Goal: Task Accomplishment & Management: Manage account settings

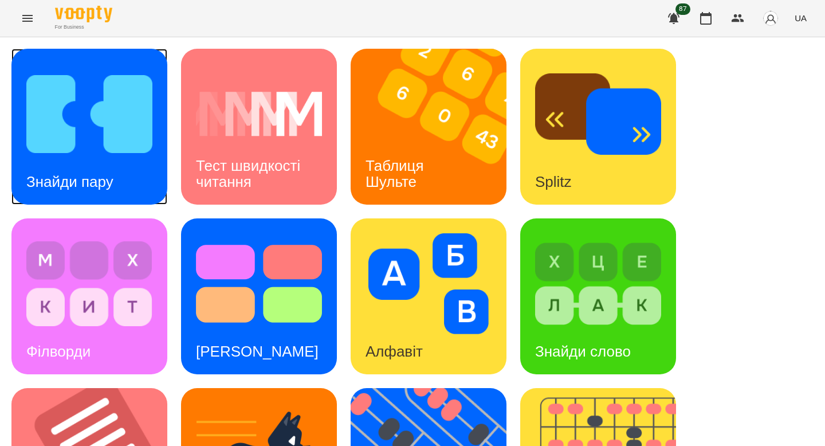
click at [121, 148] on img at bounding box center [89, 114] width 126 height 101
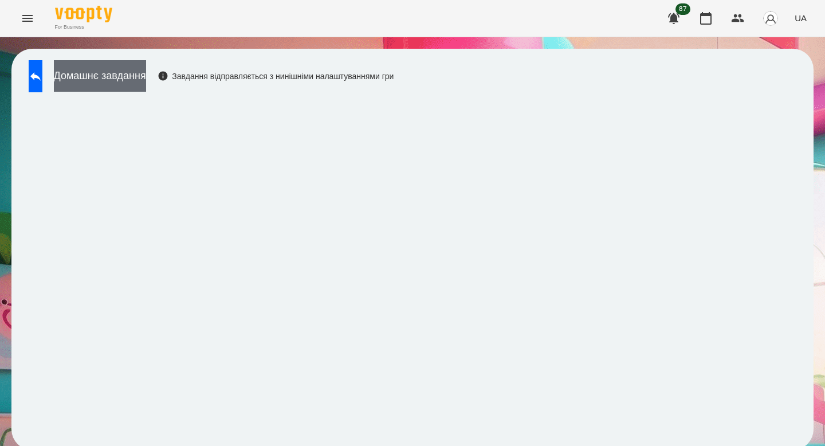
click at [146, 78] on button "Домашнє завдання" at bounding box center [100, 75] width 92 height 31
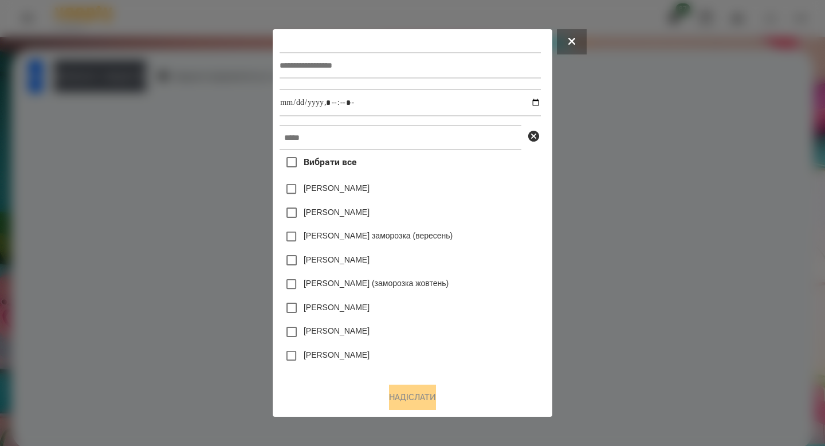
click at [314, 80] on div at bounding box center [409, 65] width 261 height 47
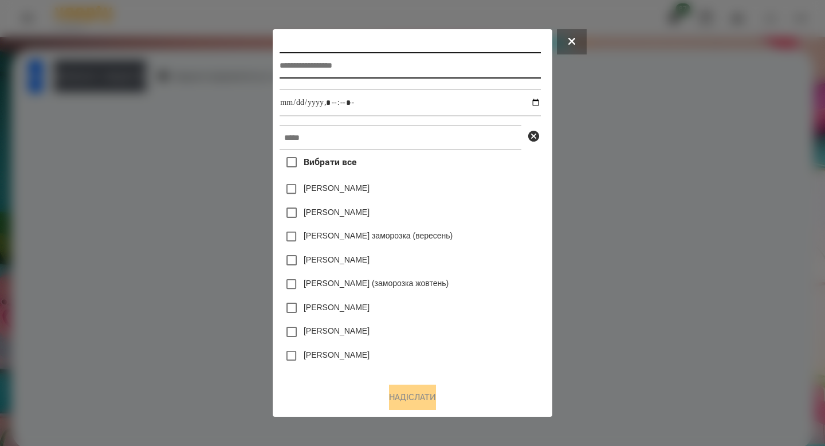
click at [314, 55] on input "text" at bounding box center [409, 65] width 261 height 26
type input "**********"
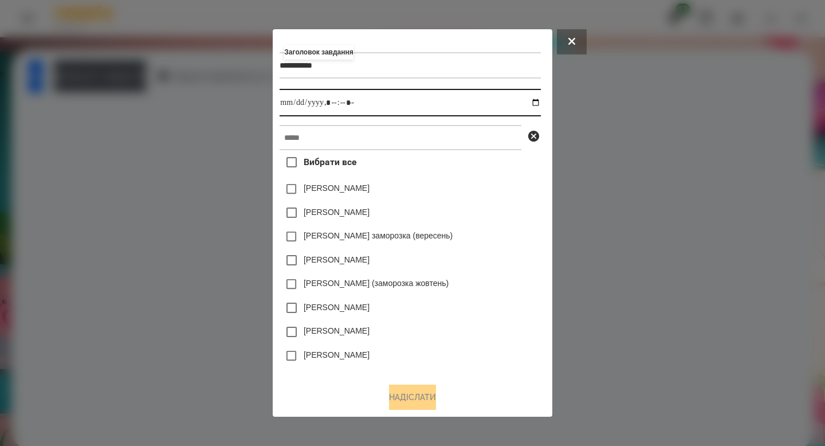
click at [540, 103] on input "datetime-local" at bounding box center [409, 102] width 261 height 27
click at [337, 97] on input "datetime-local" at bounding box center [409, 102] width 261 height 27
type input "**********"
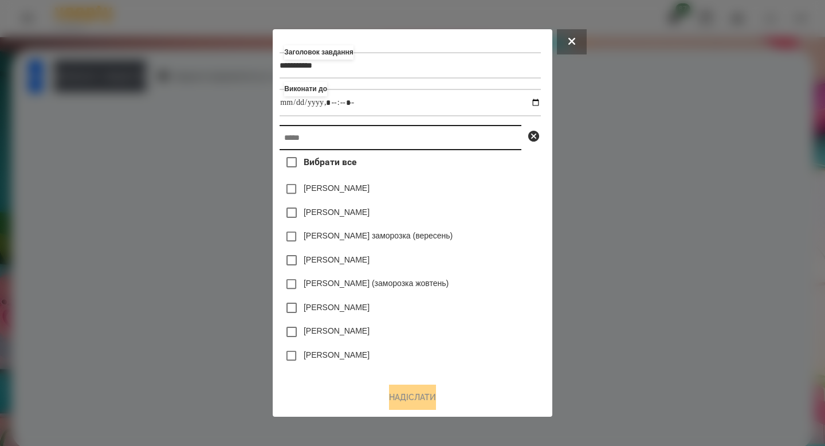
click at [313, 140] on input "text" at bounding box center [400, 137] width 242 height 25
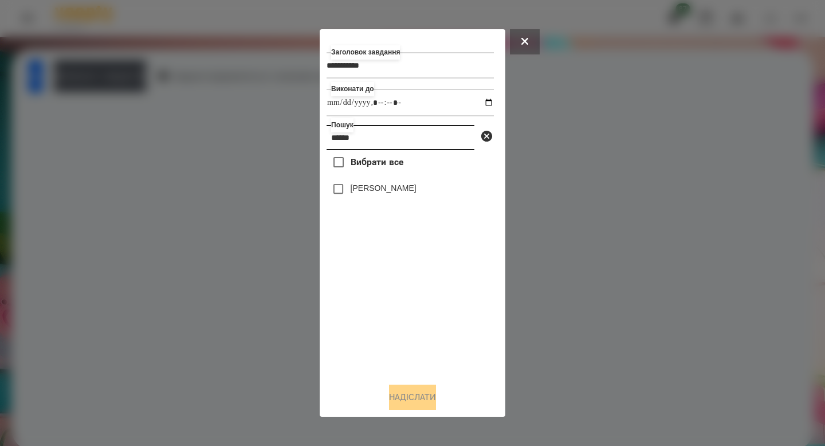
type input "******"
click at [360, 180] on div "[PERSON_NAME]" at bounding box center [409, 189] width 167 height 24
click at [360, 165] on span "Вибрати все" at bounding box center [376, 162] width 53 height 14
click at [409, 396] on button "Надіслати" at bounding box center [412, 396] width 47 height 25
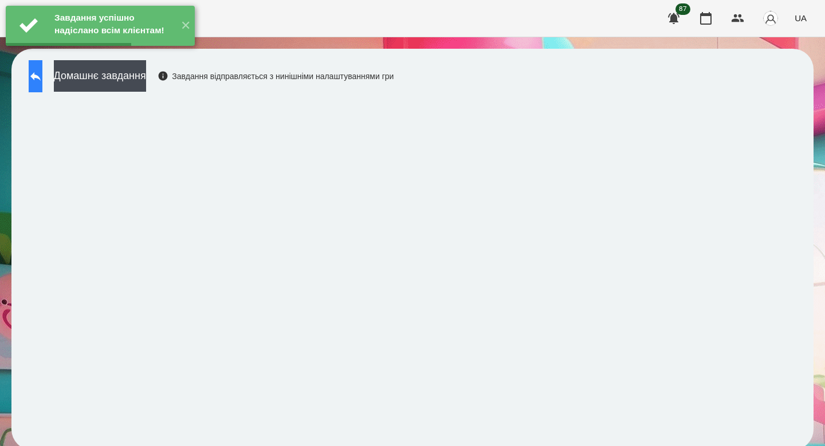
click at [41, 74] on icon at bounding box center [35, 76] width 10 height 9
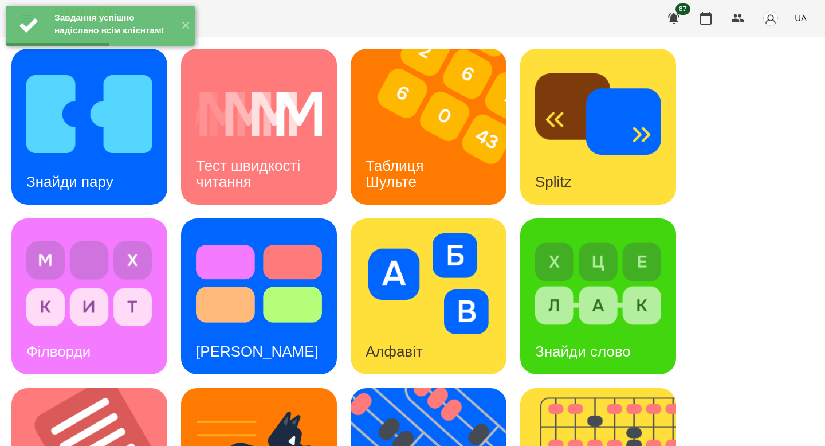
scroll to position [448, 0]
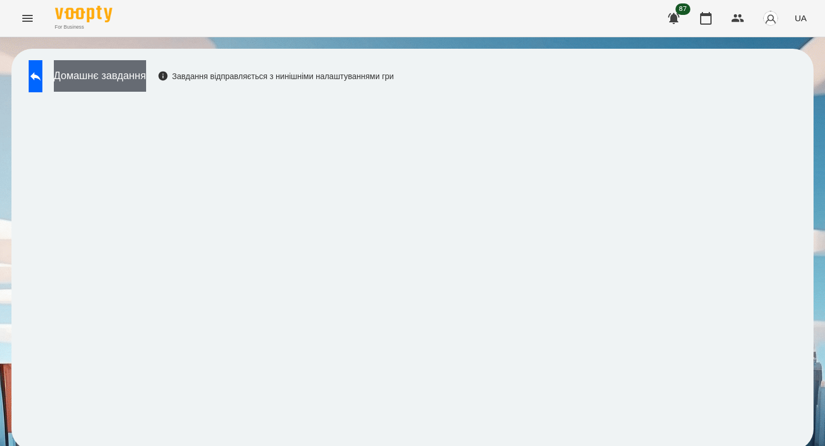
click at [146, 76] on button "Домашнє завдання" at bounding box center [100, 75] width 92 height 31
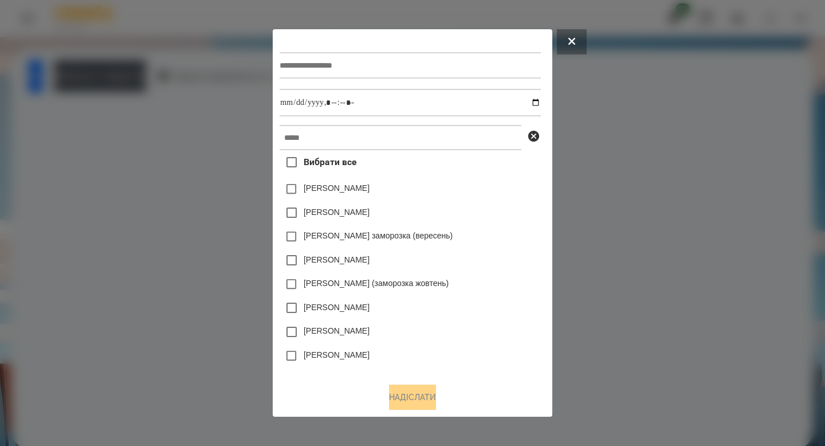
click at [348, 46] on div at bounding box center [409, 65] width 261 height 47
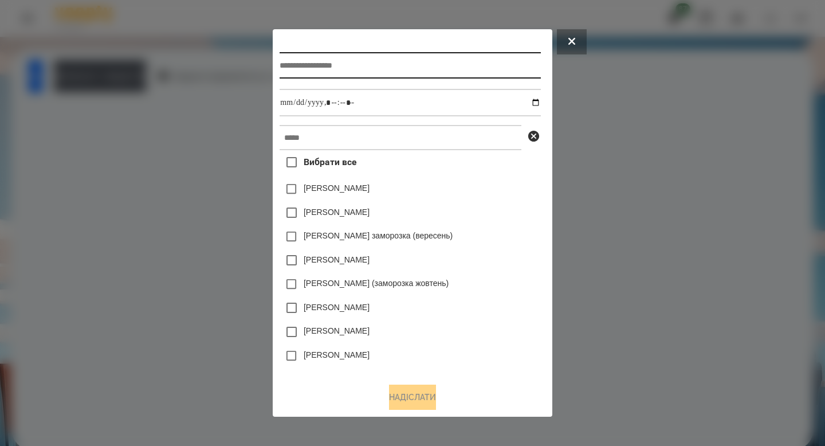
click at [348, 62] on input "text" at bounding box center [409, 65] width 261 height 26
type input "*******"
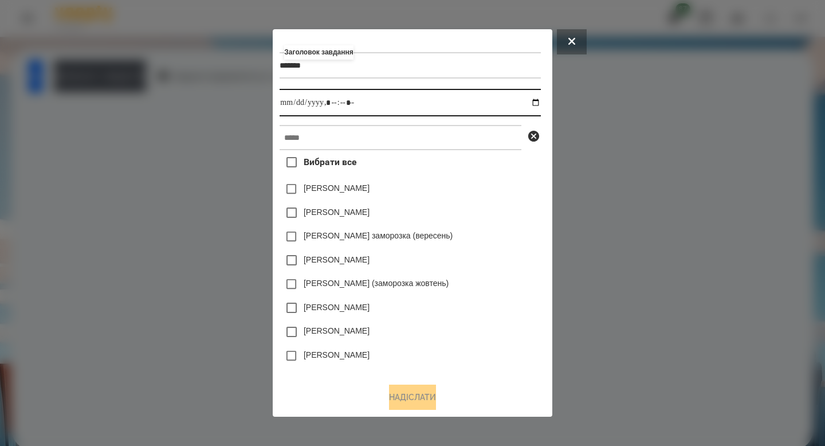
click at [540, 99] on input "datetime-local" at bounding box center [409, 102] width 261 height 27
click at [333, 102] on input "datetime-local" at bounding box center [409, 102] width 261 height 27
type input "**********"
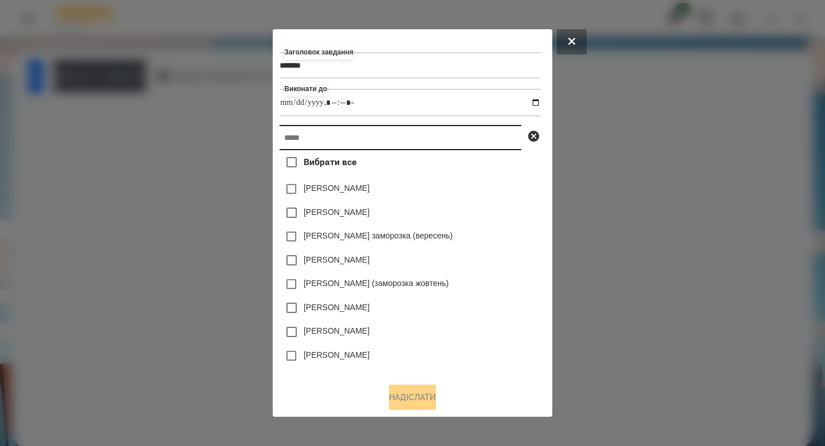
click at [322, 133] on input "text" at bounding box center [400, 137] width 242 height 25
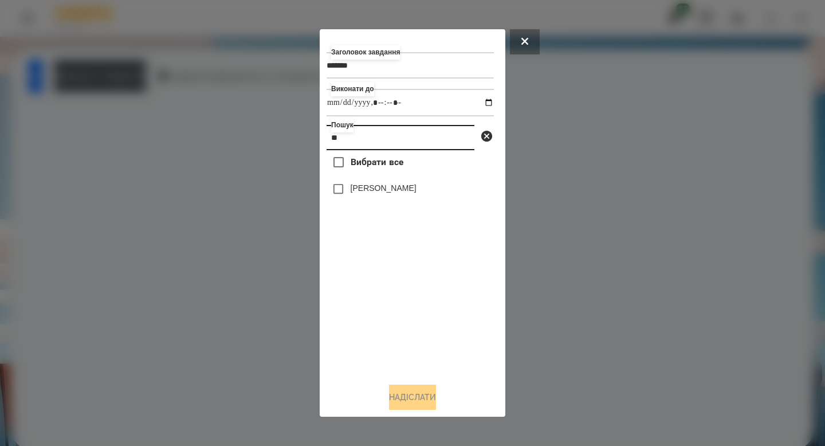
type input "*"
type input "******"
click at [416, 393] on button "Надіслати" at bounding box center [412, 396] width 47 height 25
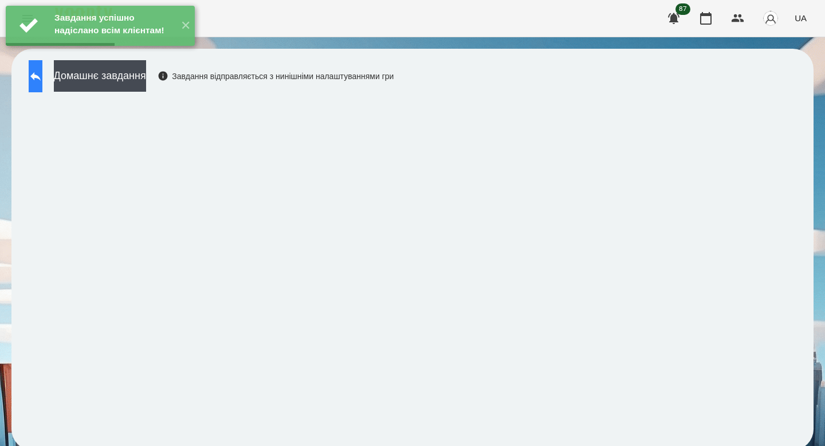
click at [42, 83] on button at bounding box center [36, 76] width 14 height 32
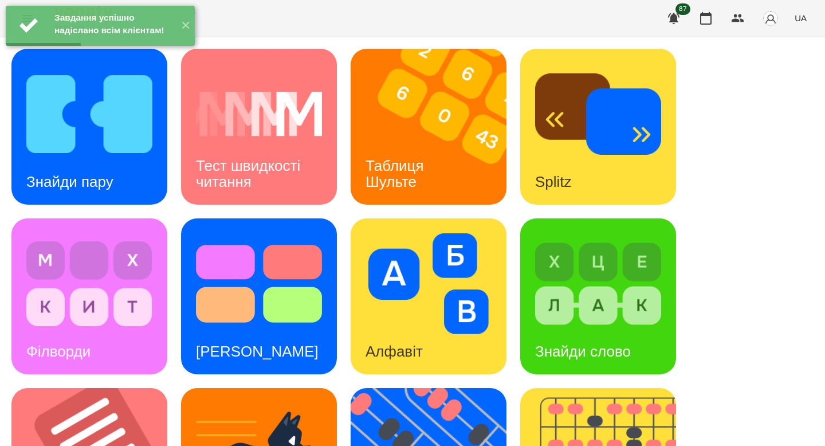
scroll to position [448, 0]
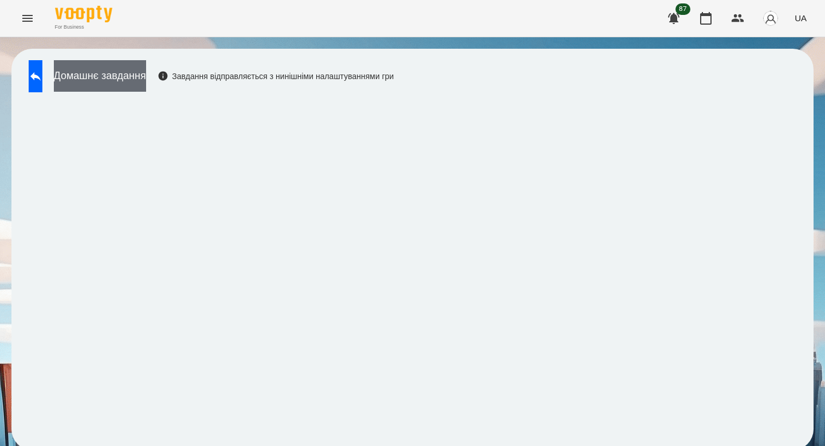
click at [146, 73] on button "Домашнє завдання" at bounding box center [100, 75] width 92 height 31
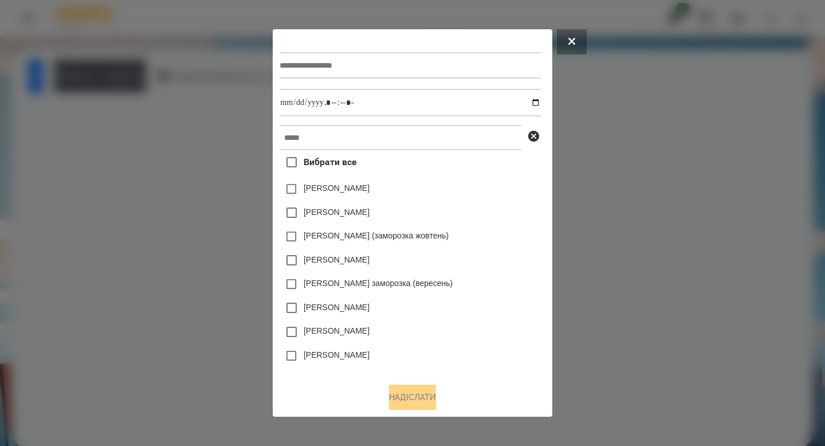
click at [620, 113] on div at bounding box center [412, 223] width 825 height 446
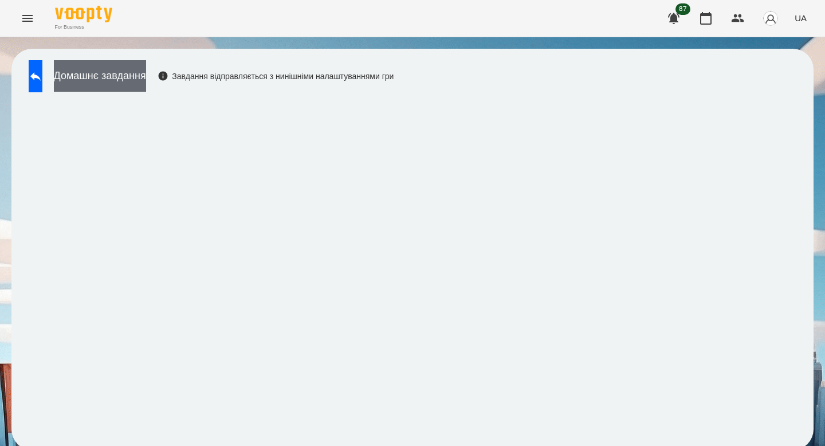
click at [139, 79] on button "Домашнє завдання" at bounding box center [100, 75] width 92 height 31
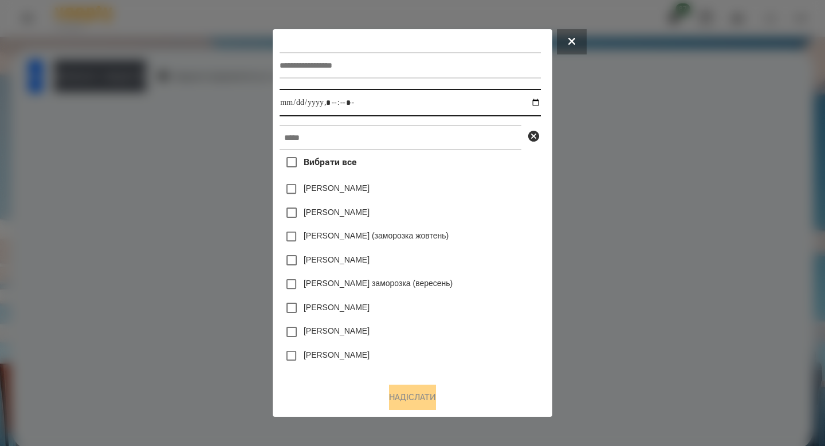
click at [341, 90] on input "datetime-local" at bounding box center [409, 102] width 261 height 27
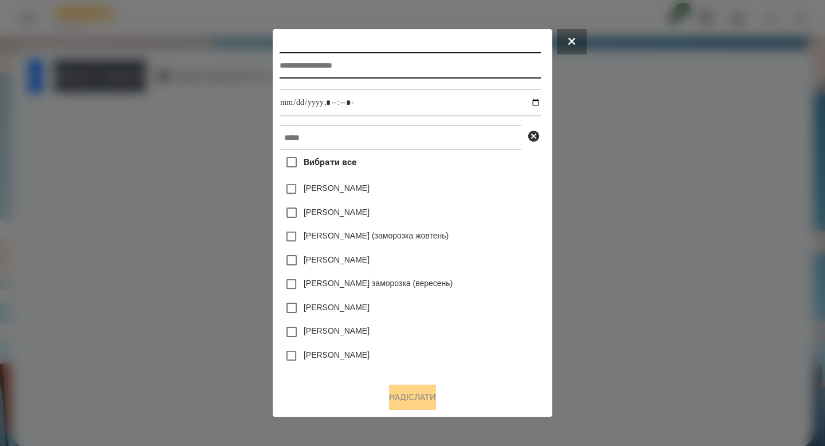
click at [341, 66] on input "text" at bounding box center [409, 65] width 261 height 26
type input "**********"
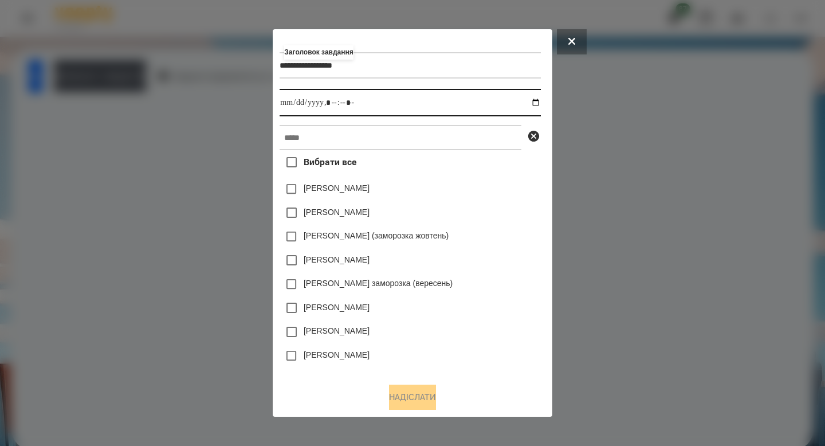
click at [539, 103] on input "datetime-local" at bounding box center [409, 102] width 261 height 27
click at [330, 107] on input "datetime-local" at bounding box center [409, 102] width 261 height 27
type input "**********"
click at [321, 124] on div "**********" at bounding box center [411, 204] width 265 height 337
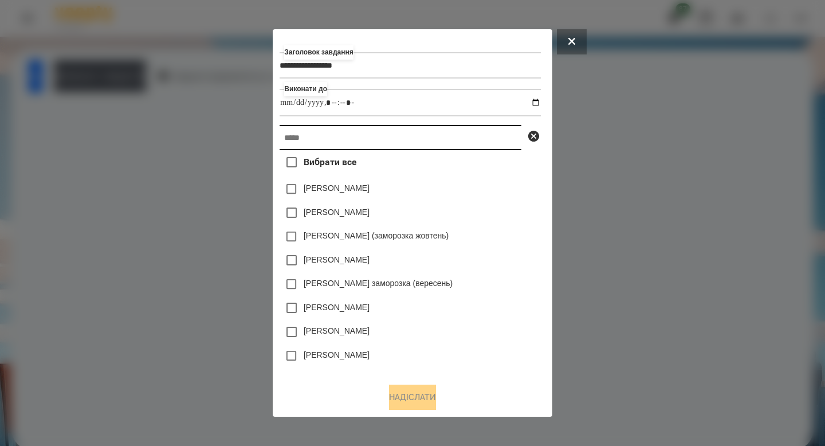
click at [321, 142] on input "text" at bounding box center [400, 137] width 242 height 25
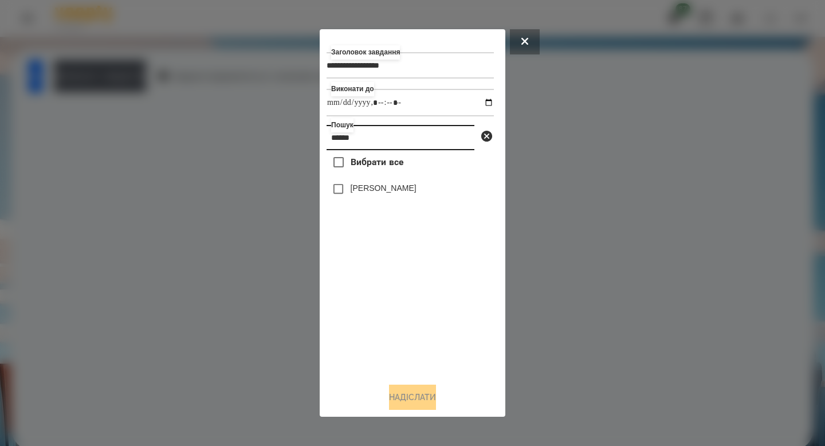
type input "******"
click at [346, 179] on div "[PERSON_NAME]" at bounding box center [409, 189] width 167 height 24
click at [409, 401] on button "Надіслати" at bounding box center [412, 396] width 47 height 25
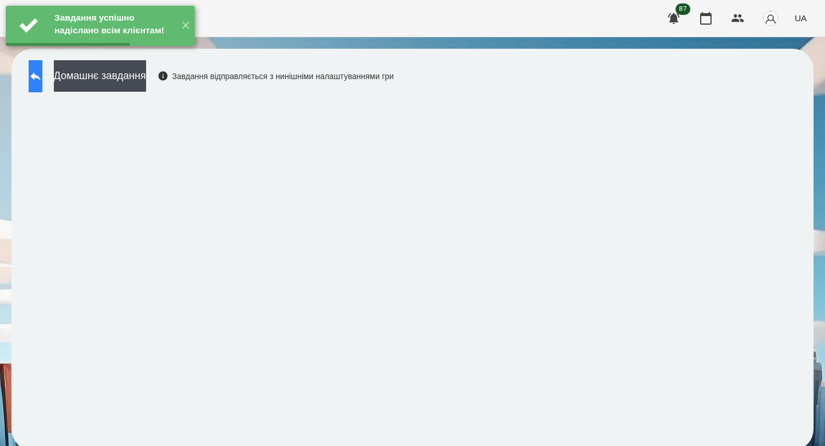
click at [42, 79] on button at bounding box center [36, 76] width 14 height 32
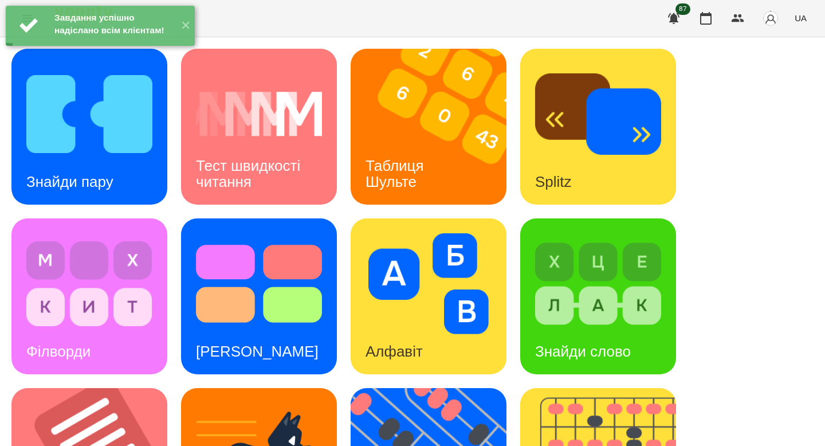
scroll to position [399, 0]
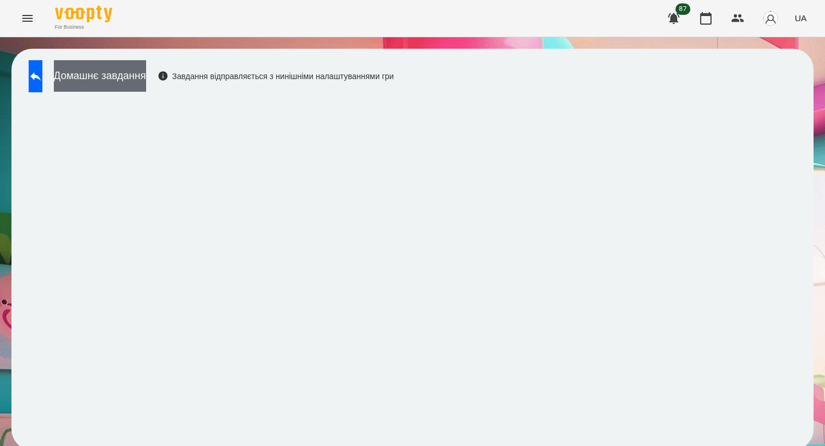
click at [146, 72] on button "Домашнє завдання" at bounding box center [100, 75] width 92 height 31
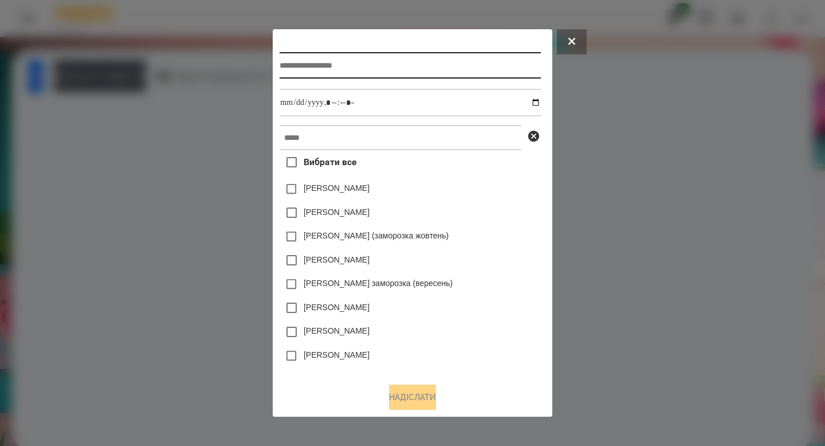
click at [349, 71] on input "text" at bounding box center [409, 65] width 261 height 26
type input "**********"
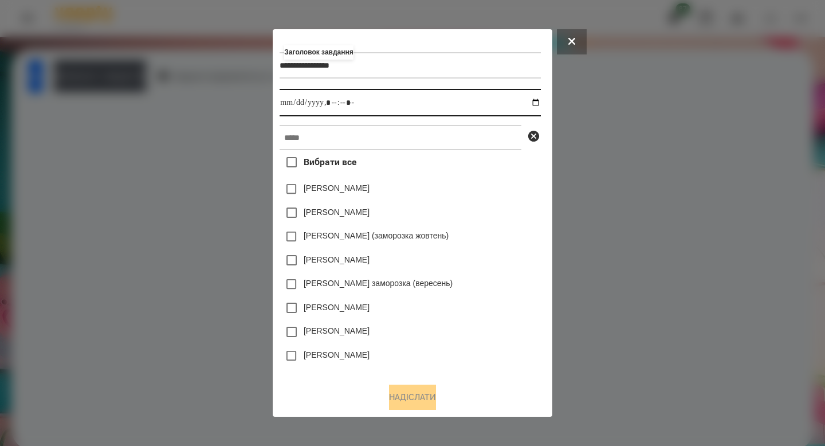
click at [537, 102] on input "datetime-local" at bounding box center [409, 102] width 261 height 27
click at [333, 99] on input "datetime-local" at bounding box center [409, 102] width 261 height 27
type input "**********"
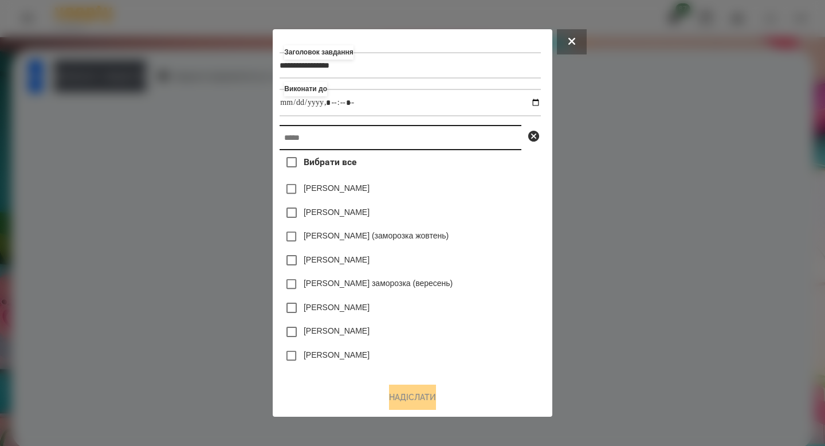
click at [331, 136] on input "text" at bounding box center [400, 137] width 242 height 25
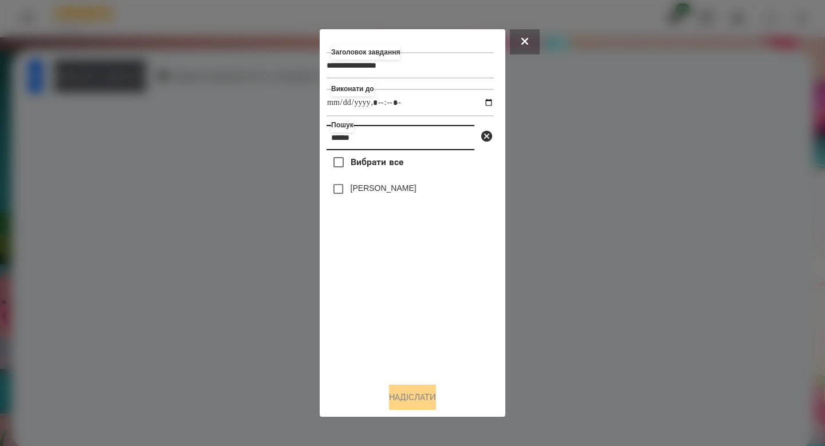
type input "******"
click at [411, 399] on button "Надіслати" at bounding box center [412, 396] width 47 height 25
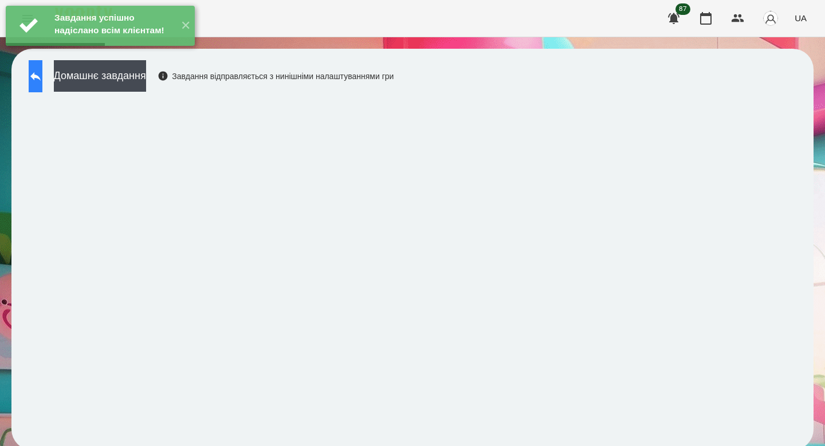
click at [42, 74] on button at bounding box center [36, 76] width 14 height 32
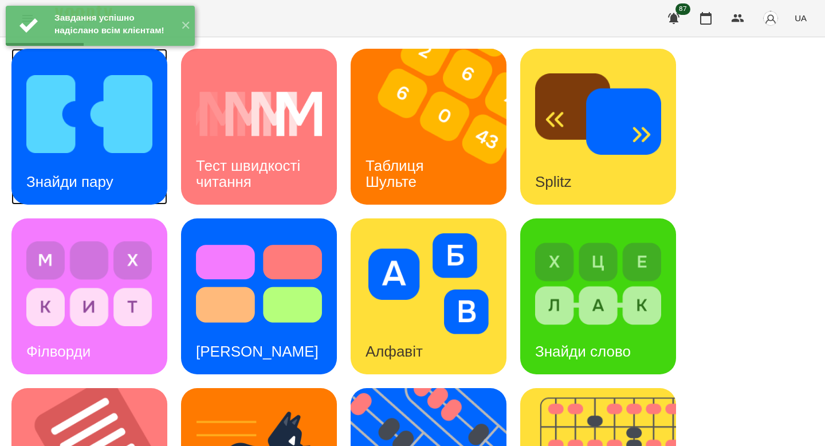
click at [106, 137] on img at bounding box center [89, 114] width 126 height 101
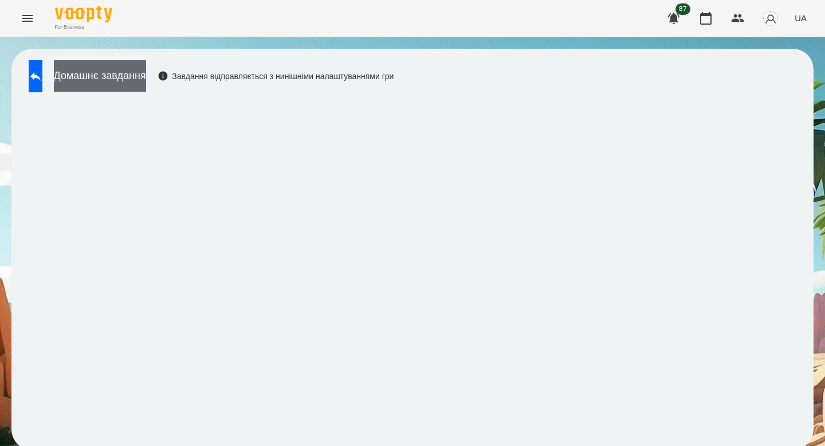
click at [146, 85] on button "Домашнє завдання" at bounding box center [100, 75] width 92 height 31
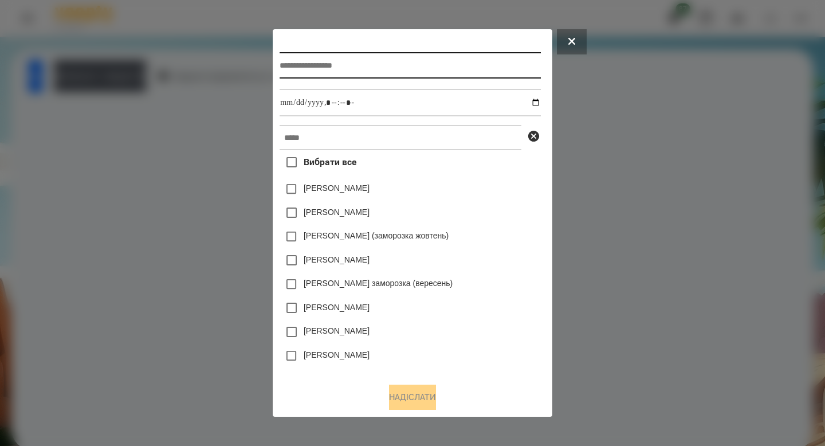
click at [309, 62] on input "text" at bounding box center [409, 65] width 261 height 26
type input "**********"
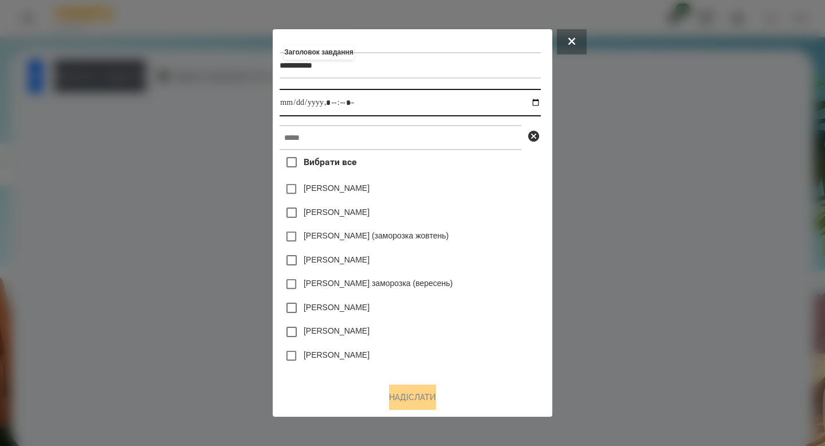
click at [540, 100] on input "datetime-local" at bounding box center [409, 102] width 261 height 27
click at [333, 98] on input "datetime-local" at bounding box center [409, 102] width 261 height 27
type input "**********"
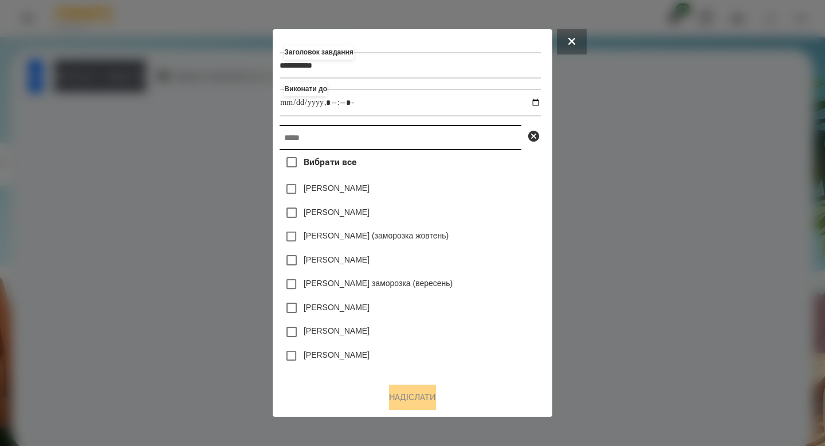
click at [326, 137] on input "text" at bounding box center [400, 137] width 242 height 25
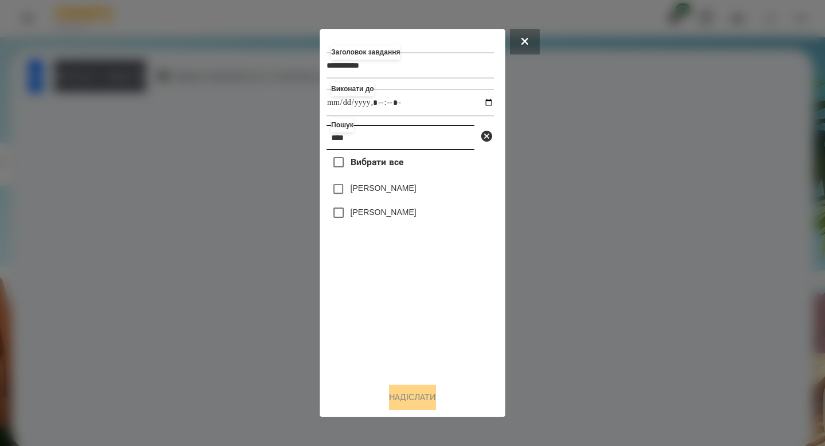
type input "****"
click at [369, 217] on label "[PERSON_NAME]" at bounding box center [383, 211] width 66 height 11
click at [424, 421] on div at bounding box center [412, 223] width 825 height 446
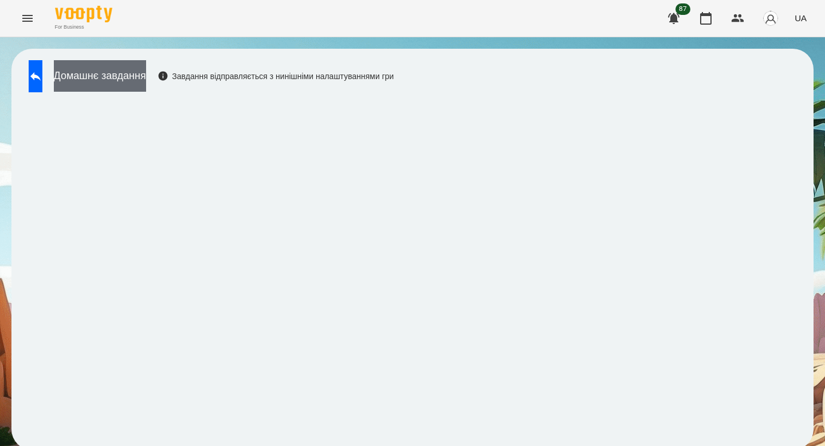
click at [146, 78] on button "Домашнє завдання" at bounding box center [100, 75] width 92 height 31
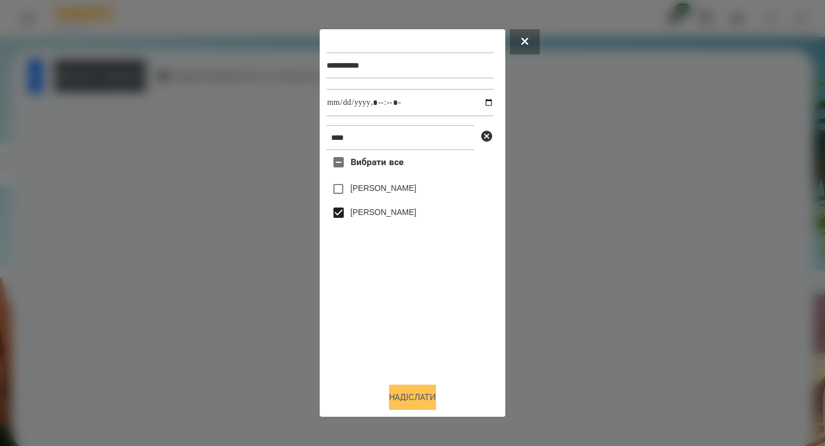
click at [415, 389] on button "Надіслати" at bounding box center [412, 396] width 47 height 25
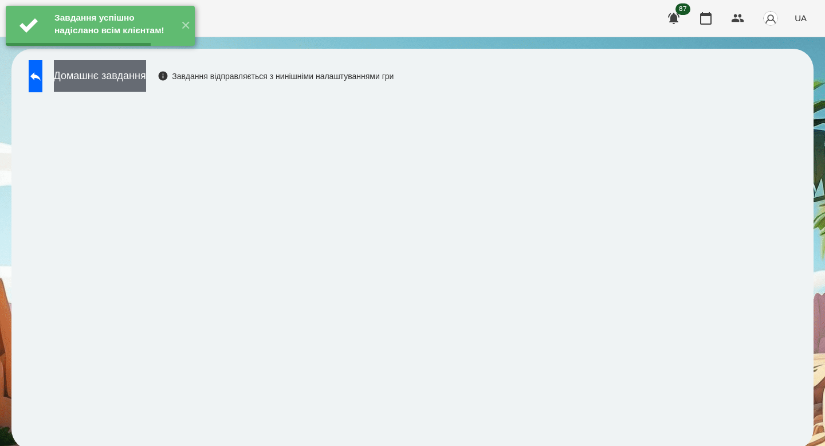
click at [146, 76] on button "Домашнє завдання" at bounding box center [100, 75] width 92 height 31
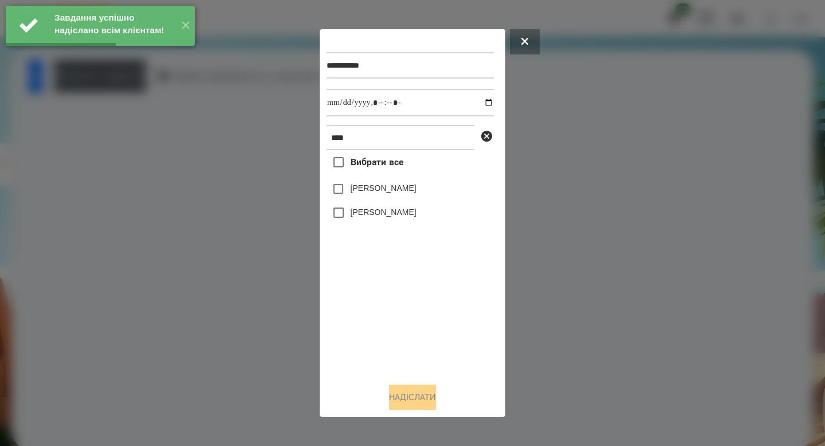
click at [357, 215] on label "[PERSON_NAME]" at bounding box center [383, 211] width 66 height 11
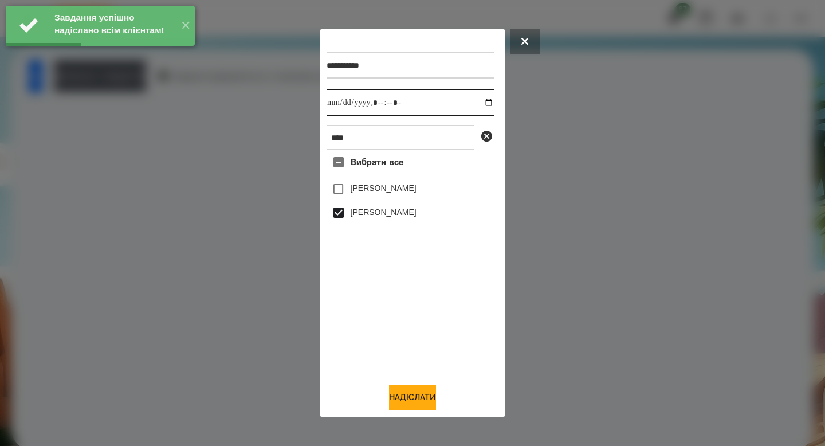
click at [482, 96] on input "datetime-local" at bounding box center [409, 102] width 167 height 27
click at [482, 98] on input "datetime-local" at bounding box center [409, 102] width 167 height 27
type input "**********"
click at [408, 399] on button "Надіслати" at bounding box center [412, 396] width 47 height 25
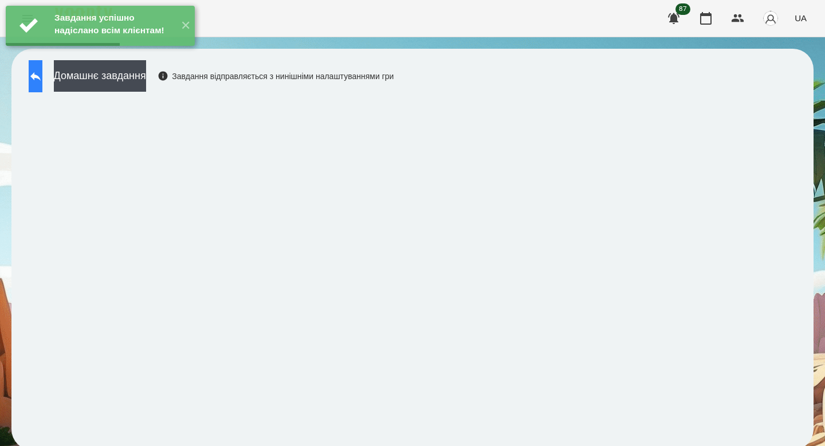
click at [35, 72] on button at bounding box center [36, 76] width 14 height 32
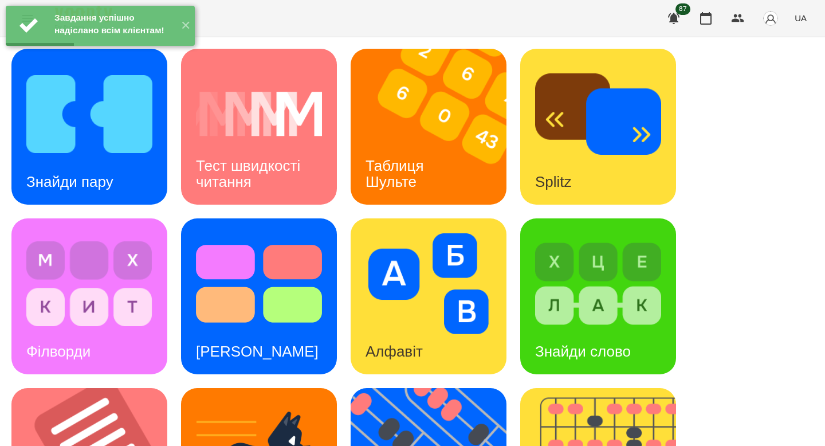
scroll to position [448, 0]
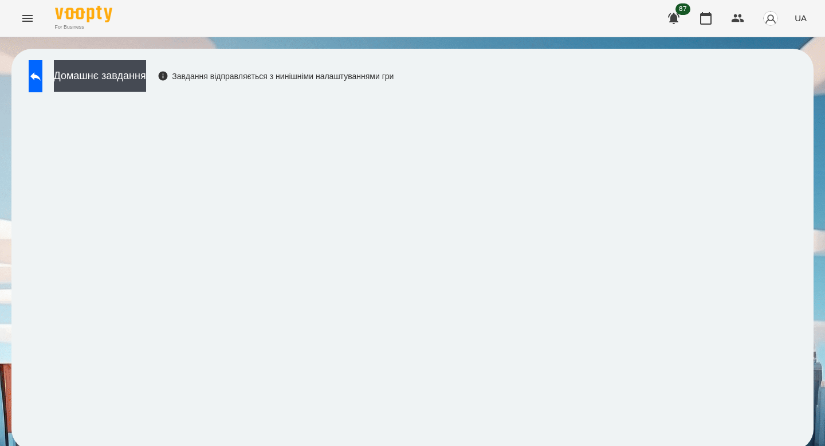
click at [163, 94] on div "Домашнє завдання Завдання відправляється з нинішніми налаштуваннями гри" at bounding box center [208, 79] width 370 height 38
click at [146, 75] on button "Домашнє завдання" at bounding box center [100, 75] width 92 height 31
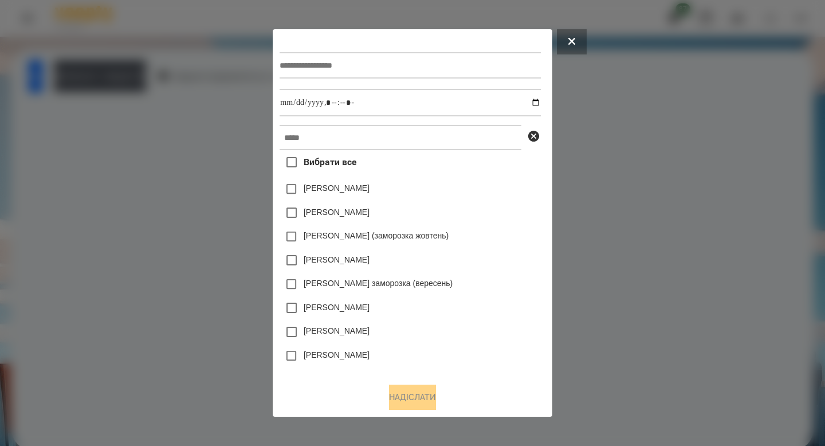
click at [396, 48] on div at bounding box center [409, 65] width 261 height 47
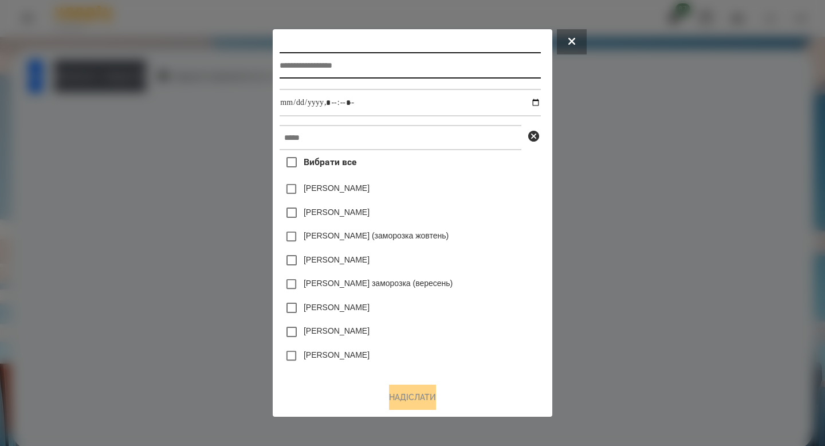
click at [396, 66] on input "text" at bounding box center [409, 65] width 261 height 26
type input "*******"
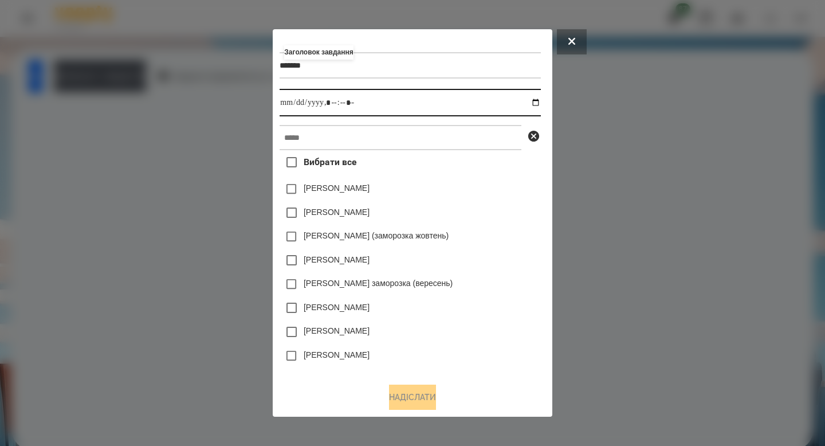
click at [540, 97] on input "datetime-local" at bounding box center [409, 102] width 261 height 27
click at [332, 103] on input "datetime-local" at bounding box center [409, 102] width 261 height 27
type input "**********"
click at [328, 121] on div "Заголовок завдання ******* Виконати до Вибрати все [PERSON_NAME] [PERSON_NAME] …" at bounding box center [411, 204] width 265 height 337
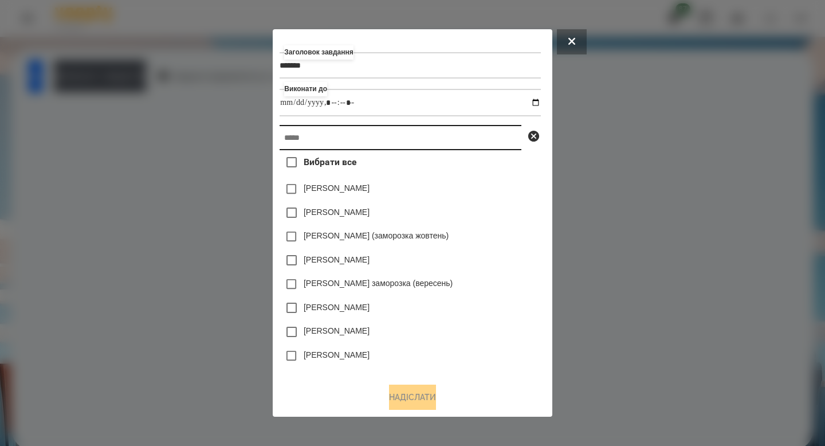
click at [328, 129] on input "text" at bounding box center [400, 137] width 242 height 25
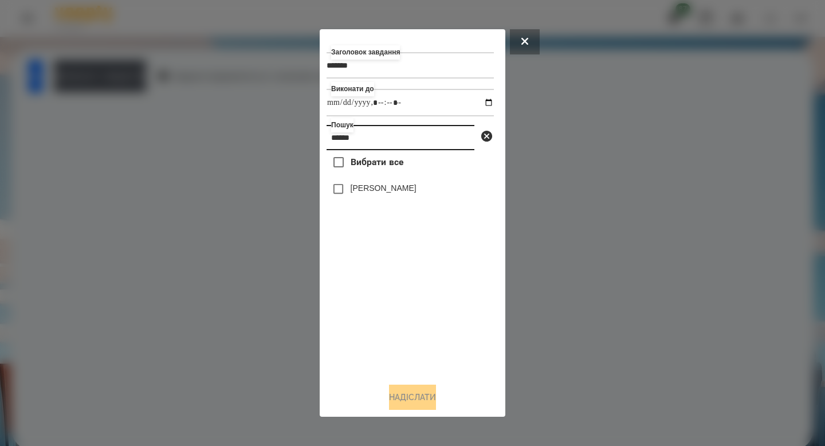
type input "******"
click at [404, 396] on button "Надіслати" at bounding box center [412, 396] width 47 height 25
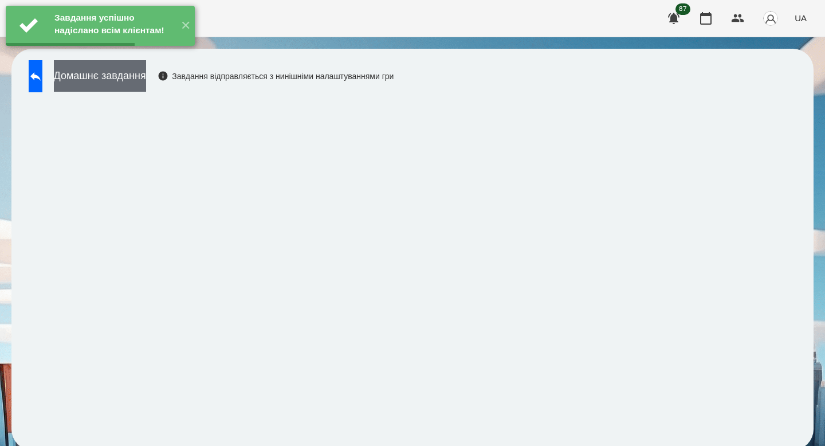
click at [146, 89] on button "Домашнє завдання" at bounding box center [100, 75] width 92 height 31
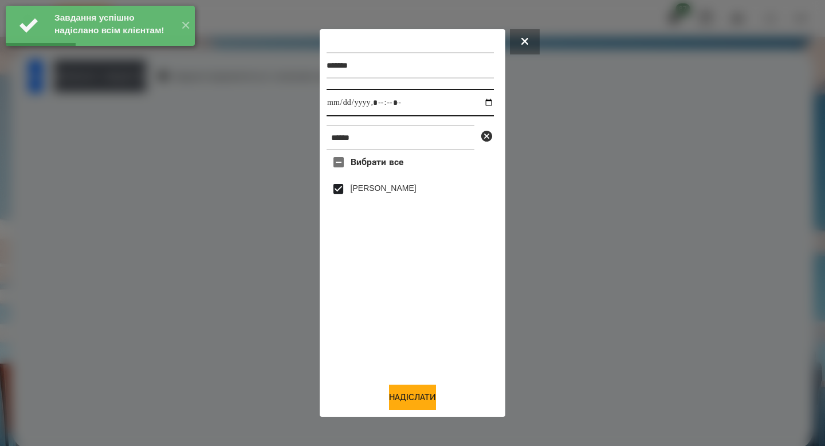
click at [482, 105] on input "datetime-local" at bounding box center [409, 102] width 167 height 27
type input "**********"
click at [414, 402] on button "Надіслати" at bounding box center [412, 396] width 47 height 25
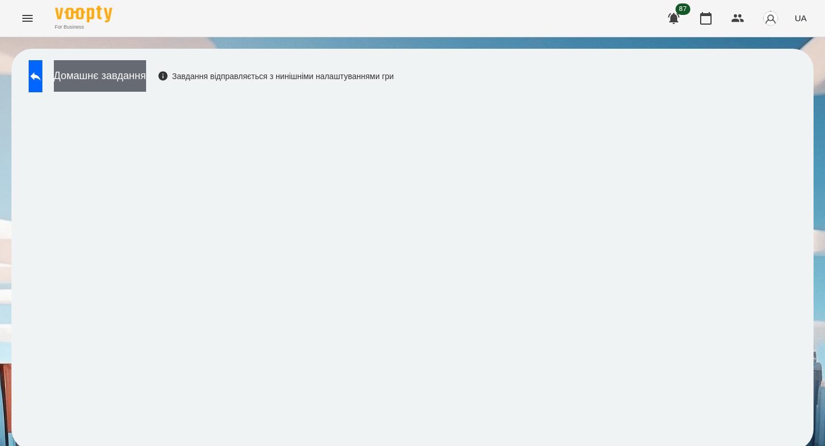
click at [132, 83] on button "Домашнє завдання" at bounding box center [100, 75] width 92 height 31
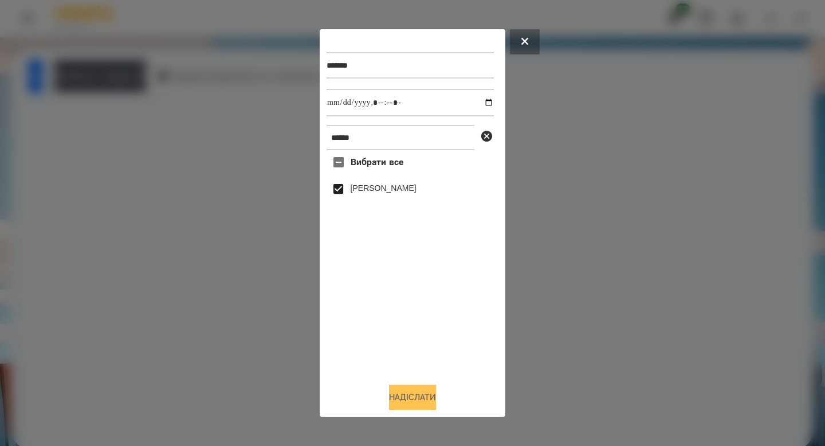
click at [405, 407] on button "Надіслати" at bounding box center [412, 396] width 47 height 25
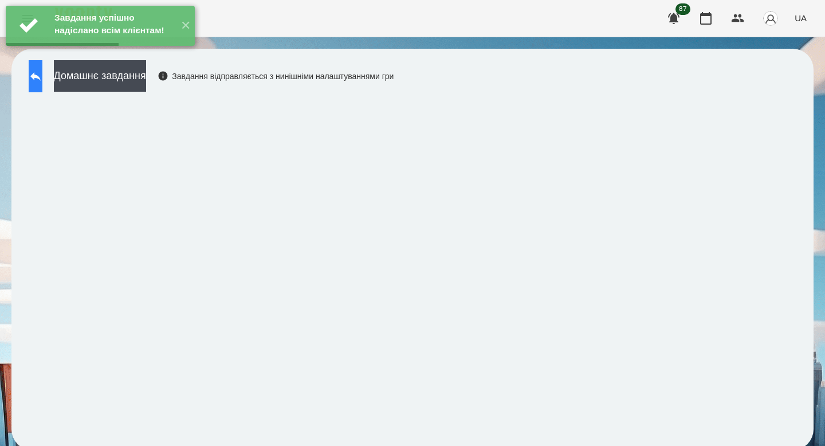
click at [42, 70] on button at bounding box center [36, 76] width 14 height 32
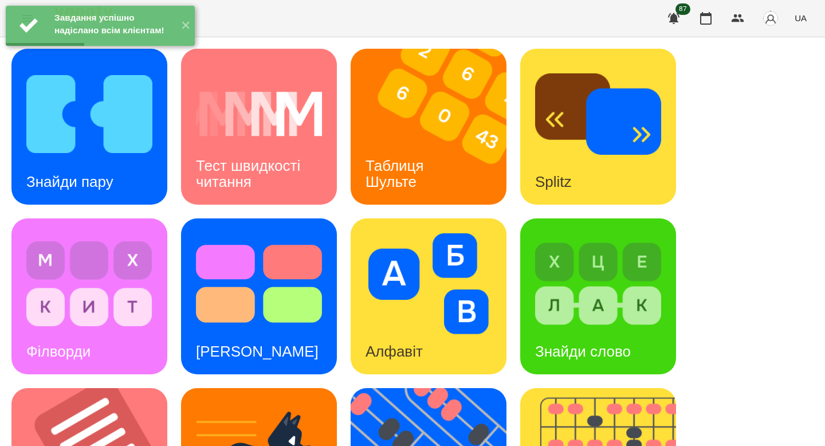
scroll to position [407, 0]
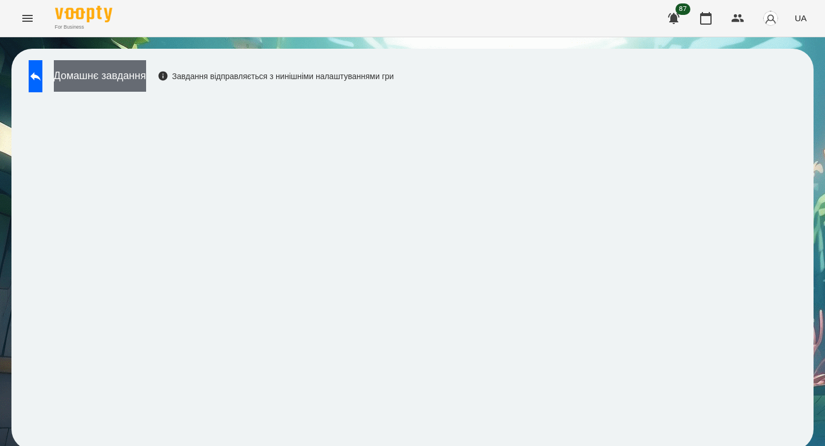
click at [145, 64] on button "Домашнє завдання" at bounding box center [100, 75] width 92 height 31
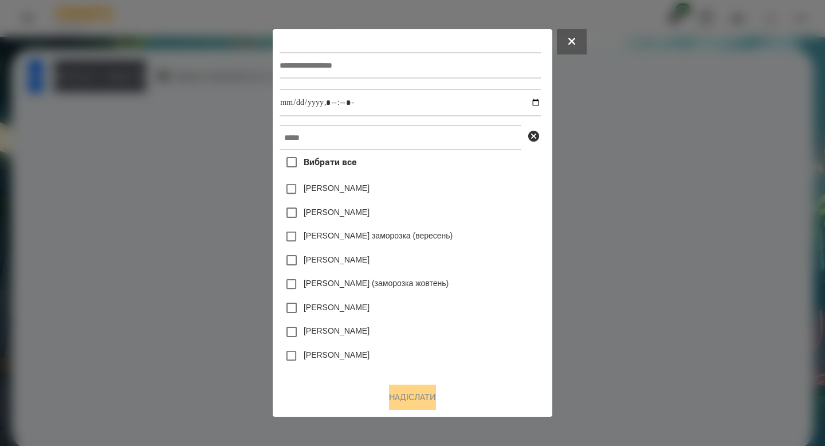
click at [281, 84] on div at bounding box center [409, 65] width 261 height 47
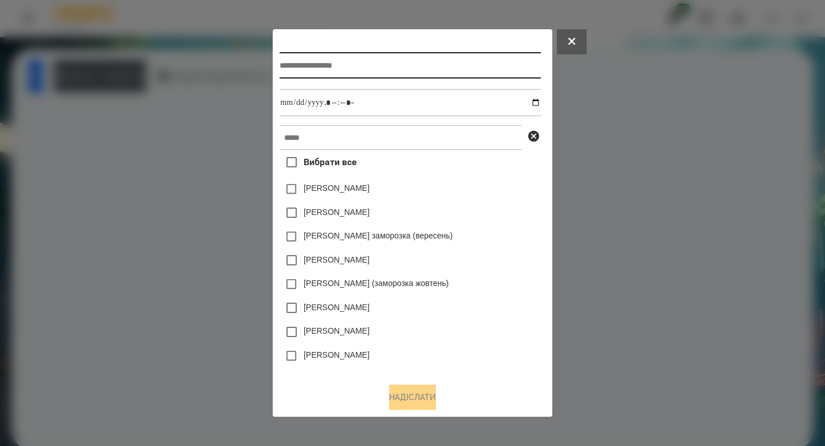
click at [288, 68] on input "text" at bounding box center [409, 65] width 261 height 26
type input "**********"
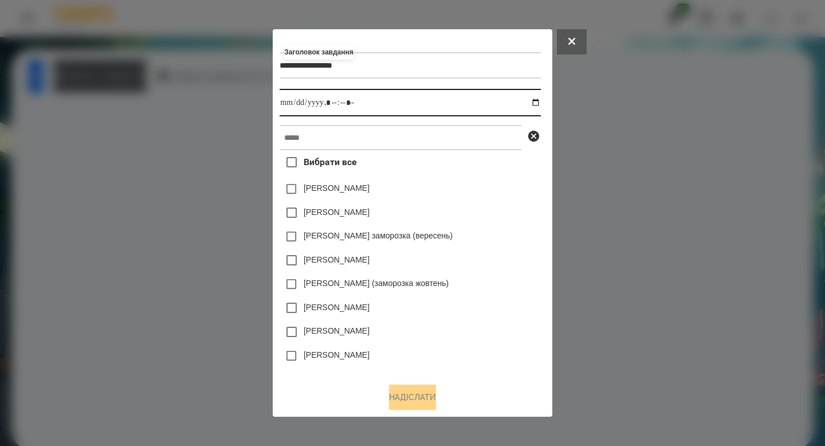
click at [539, 103] on input "datetime-local" at bounding box center [409, 102] width 261 height 27
click at [335, 103] on input "datetime-local" at bounding box center [409, 102] width 261 height 27
type input "**********"
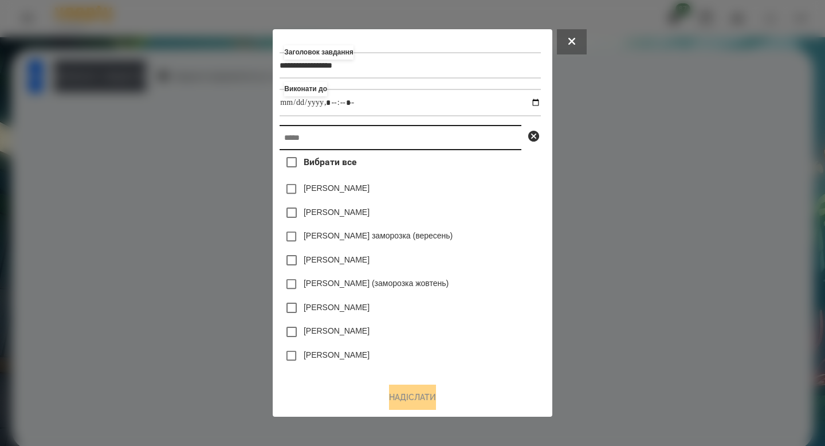
click at [326, 136] on input "text" at bounding box center [400, 137] width 242 height 25
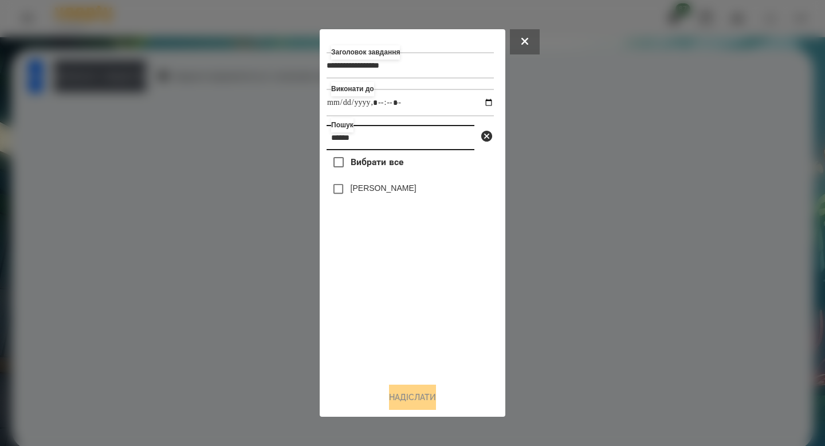
type input "******"
click at [405, 401] on button "Надіслати" at bounding box center [412, 396] width 47 height 25
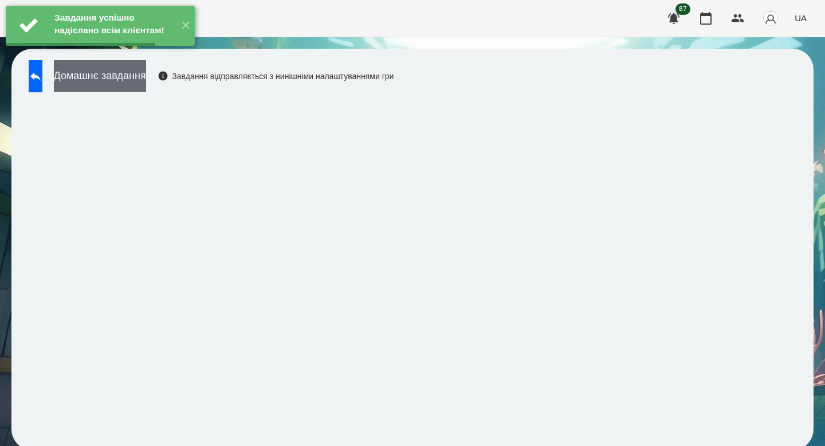
click at [146, 74] on button "Домашнє завдання" at bounding box center [100, 75] width 92 height 31
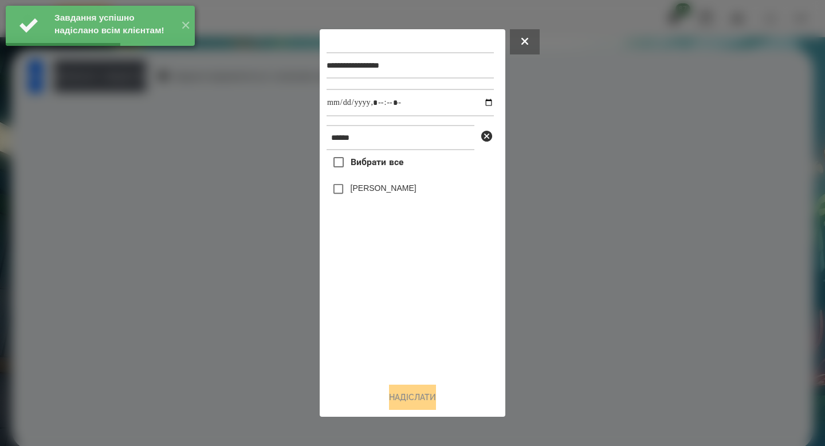
click at [373, 158] on span "Вибрати все" at bounding box center [376, 162] width 53 height 14
click at [479, 97] on input "datetime-local" at bounding box center [409, 102] width 167 height 27
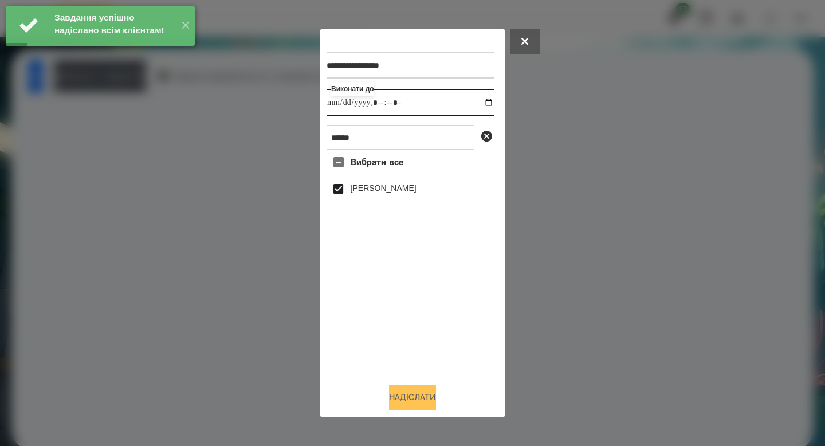
type input "**********"
click at [415, 402] on button "Надіслати" at bounding box center [412, 396] width 47 height 25
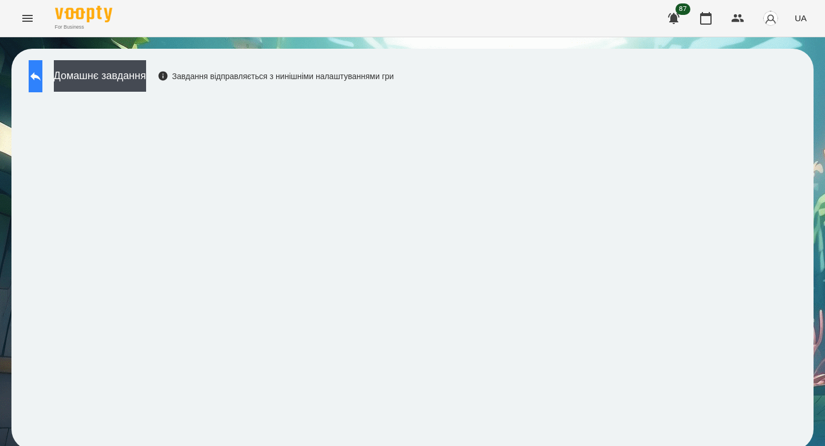
click at [42, 85] on button at bounding box center [36, 76] width 14 height 32
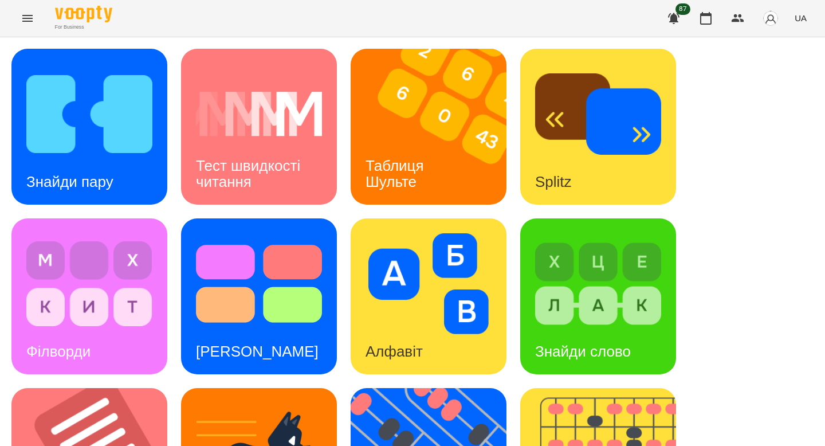
scroll to position [297, 0]
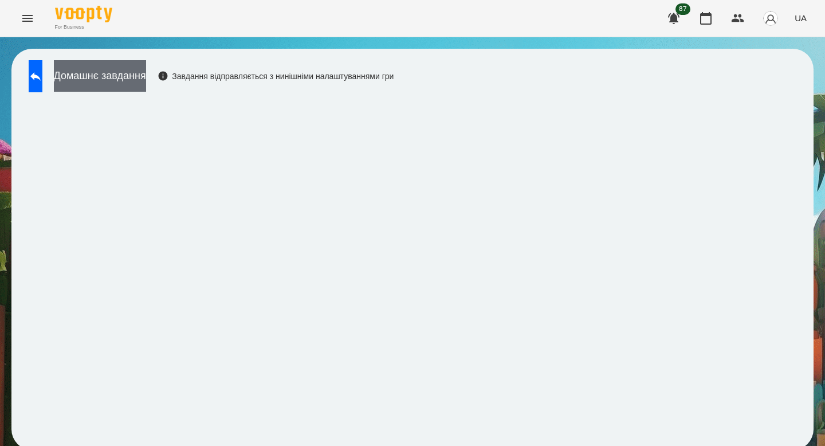
click at [146, 73] on button "Домашнє завдання" at bounding box center [100, 75] width 92 height 31
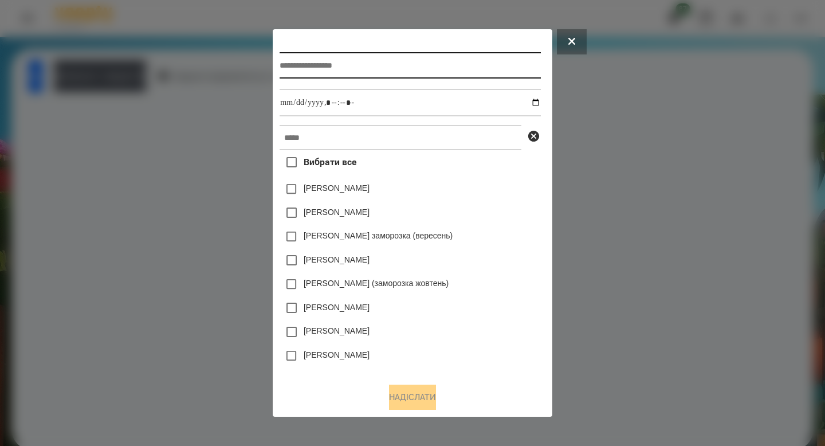
click at [301, 75] on input "text" at bounding box center [409, 65] width 261 height 26
type input "*********"
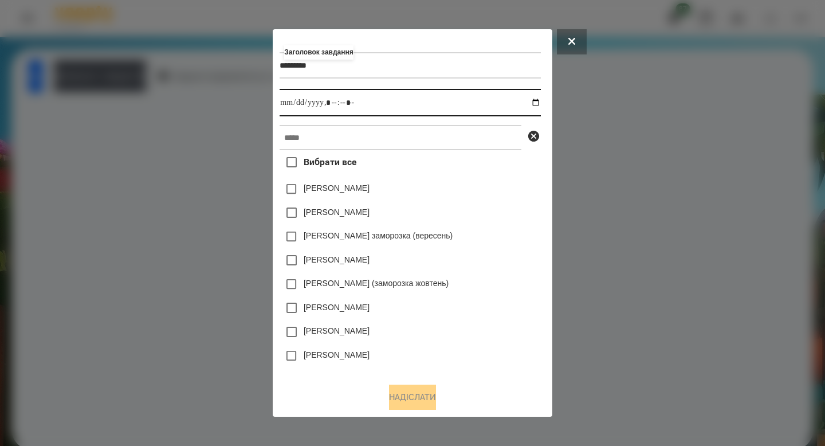
click at [540, 97] on input "datetime-local" at bounding box center [409, 102] width 261 height 27
click at [529, 99] on input "datetime-local" at bounding box center [409, 102] width 261 height 27
click at [537, 101] on input "datetime-local" at bounding box center [409, 102] width 261 height 27
click at [334, 103] on input "datetime-local" at bounding box center [409, 102] width 261 height 27
type input "**********"
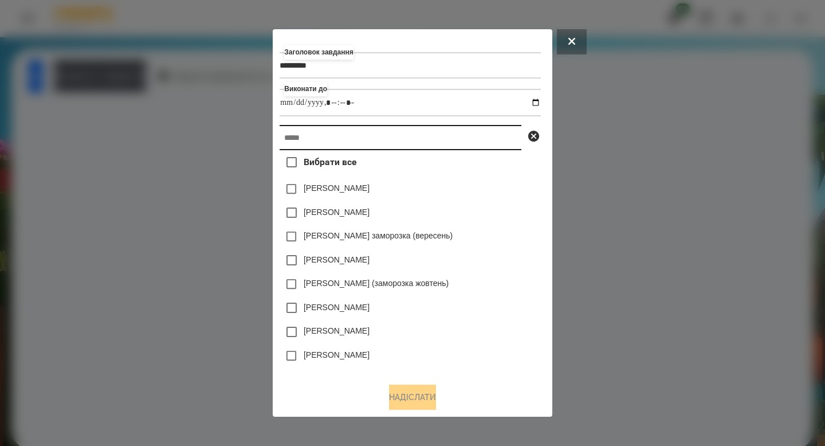
click at [324, 138] on input "text" at bounding box center [400, 137] width 242 height 25
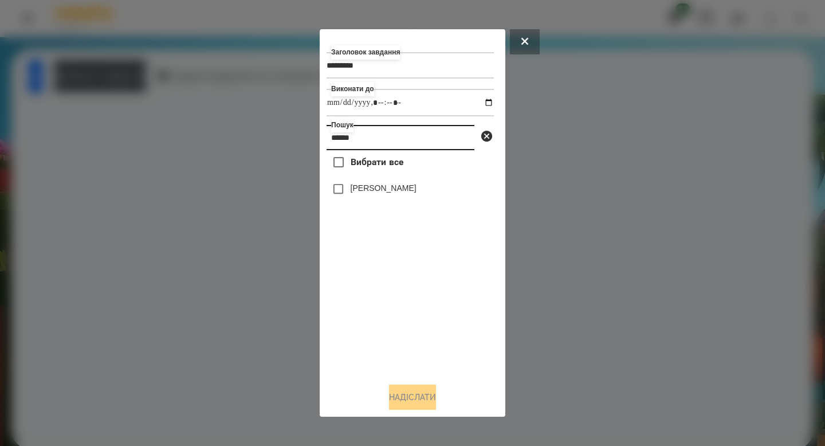
type input "******"
click at [412, 389] on button "Надіслати" at bounding box center [412, 396] width 47 height 25
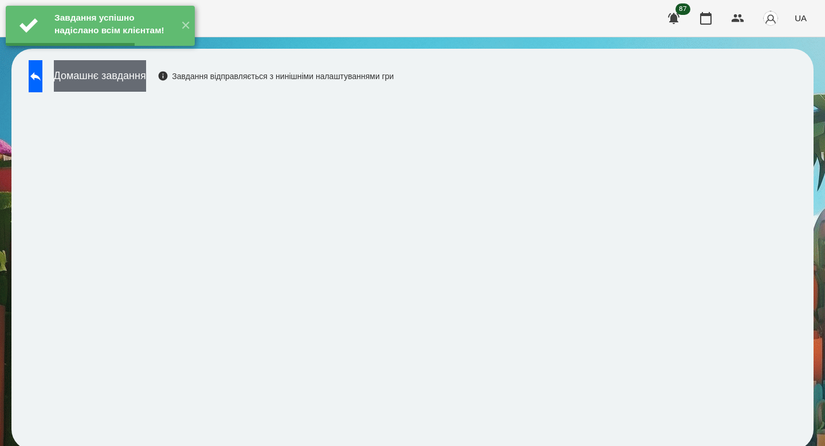
click at [146, 72] on button "Домашнє завдання" at bounding box center [100, 75] width 92 height 31
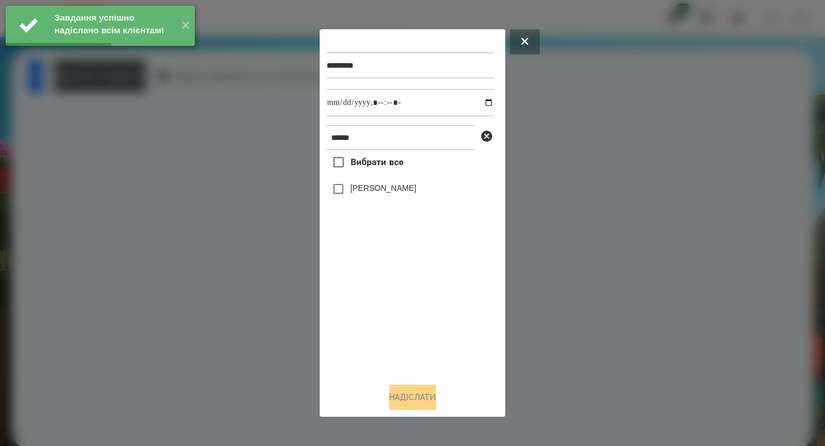
click at [368, 178] on div "Вибрати все [PERSON_NAME]" at bounding box center [409, 261] width 167 height 223
click at [372, 187] on label "[PERSON_NAME]" at bounding box center [383, 187] width 66 height 11
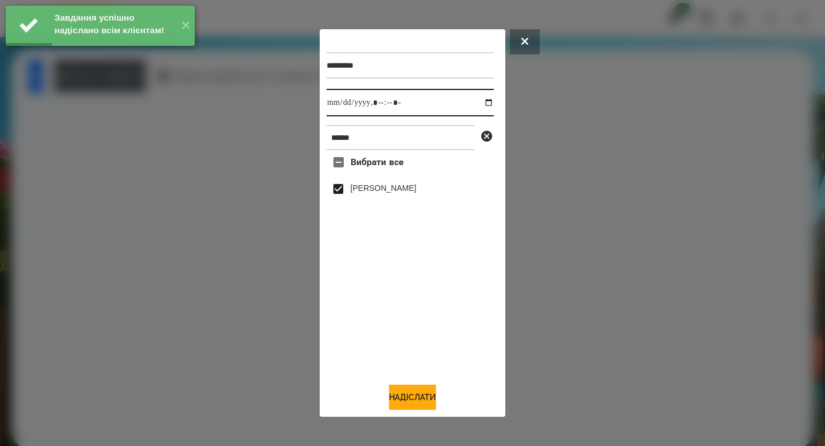
click at [478, 98] on input "datetime-local" at bounding box center [409, 102] width 167 height 27
type input "**********"
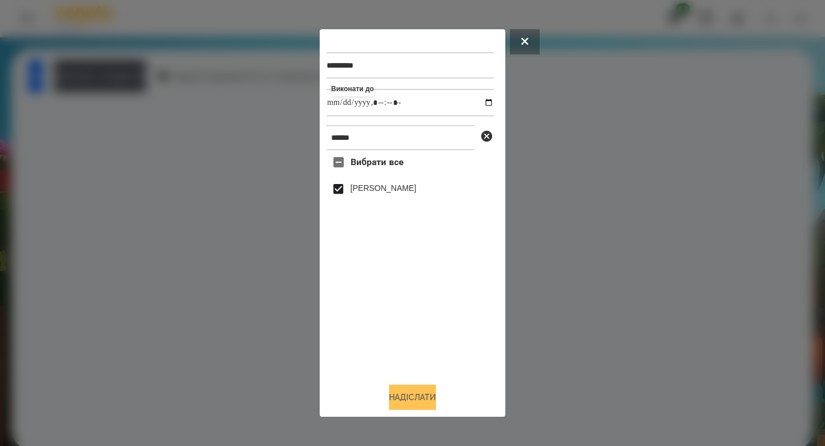
click at [404, 395] on button "Надіслати" at bounding box center [412, 396] width 47 height 25
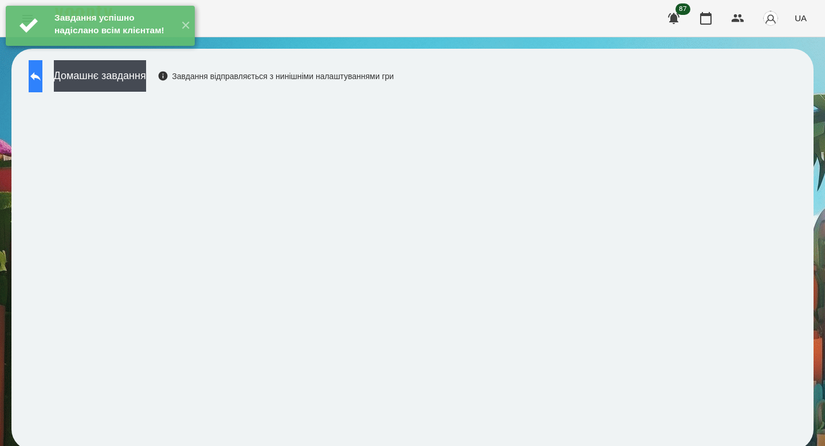
click at [42, 70] on icon at bounding box center [36, 76] width 14 height 14
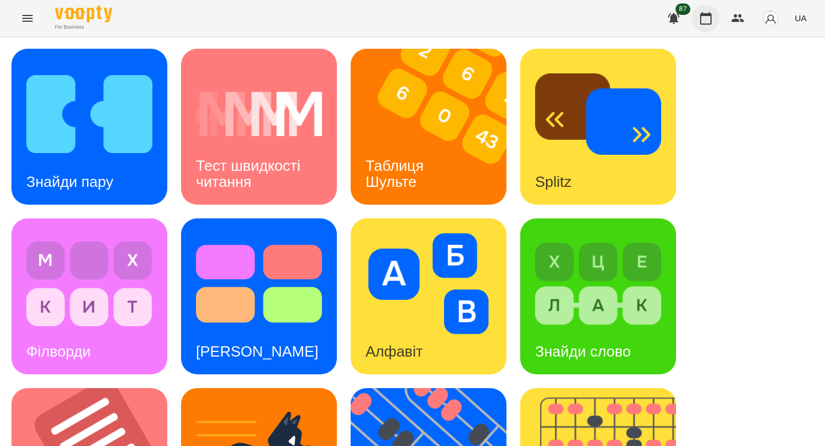
click at [704, 17] on icon "button" at bounding box center [706, 18] width 14 height 14
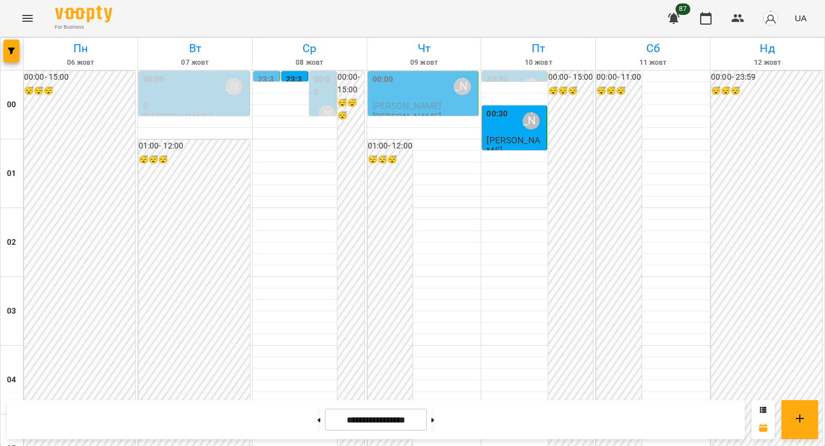
scroll to position [1326, 0]
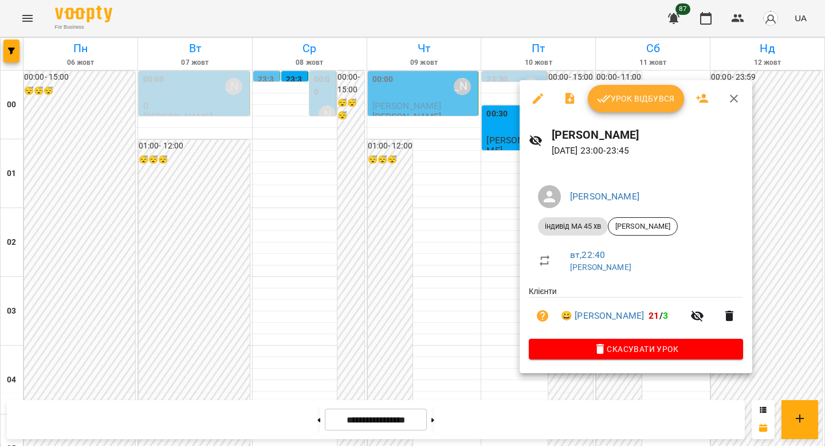
click at [626, 98] on span "Урок відбувся" at bounding box center [636, 99] width 78 height 14
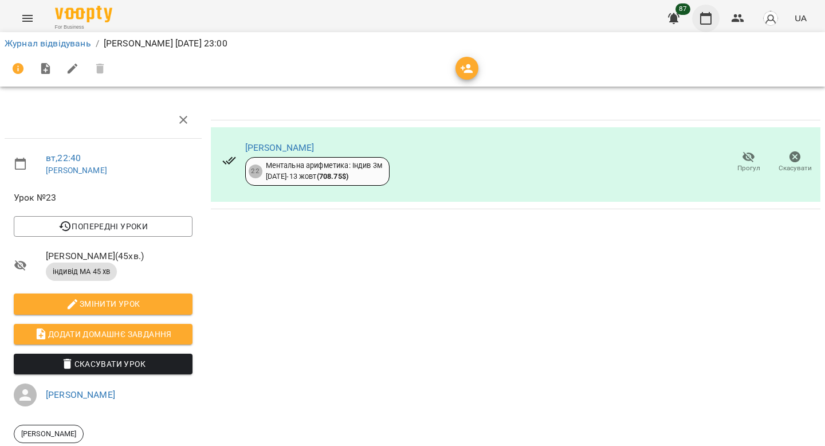
click at [708, 18] on icon "button" at bounding box center [706, 18] width 14 height 14
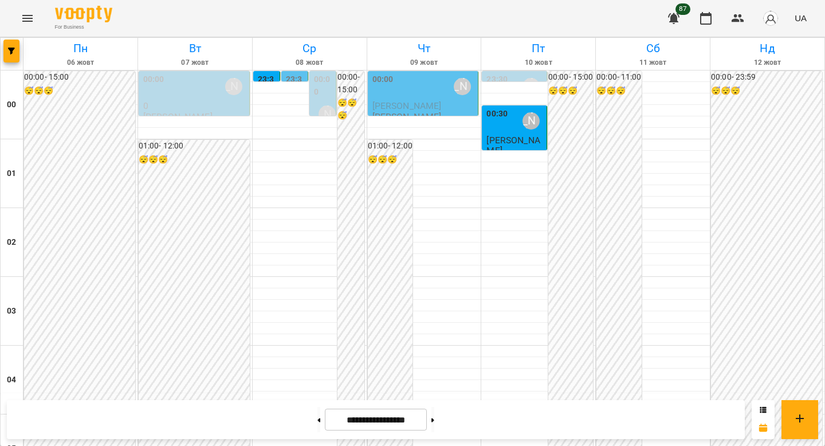
scroll to position [593, 0]
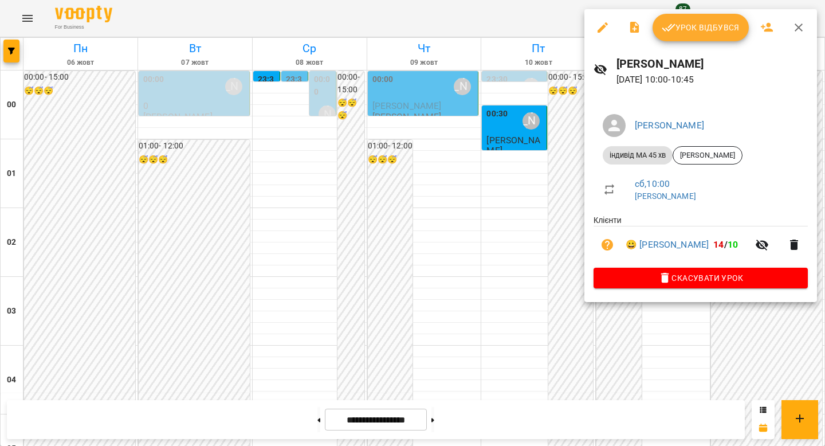
click at [687, 31] on span "Урок відбувся" at bounding box center [700, 28] width 78 height 14
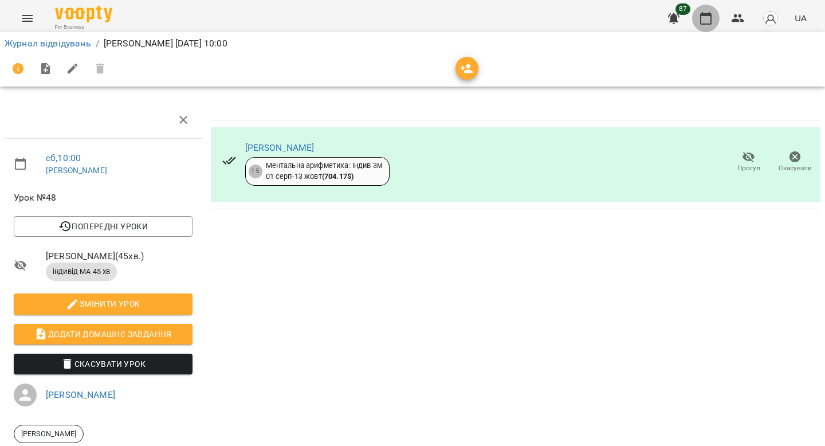
click at [707, 22] on icon "button" at bounding box center [706, 18] width 14 height 14
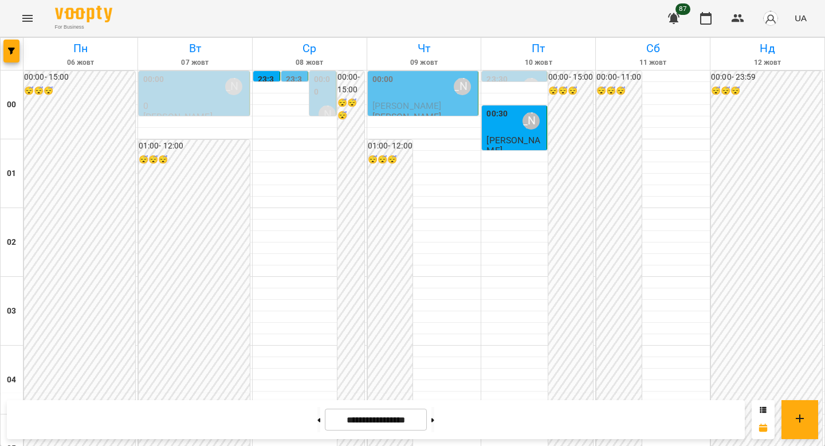
scroll to position [599, 0]
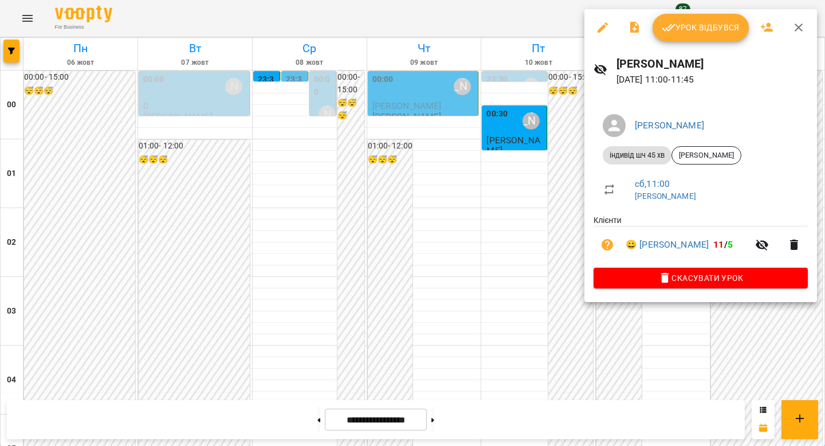
click at [697, 29] on span "Урок відбувся" at bounding box center [700, 28] width 78 height 14
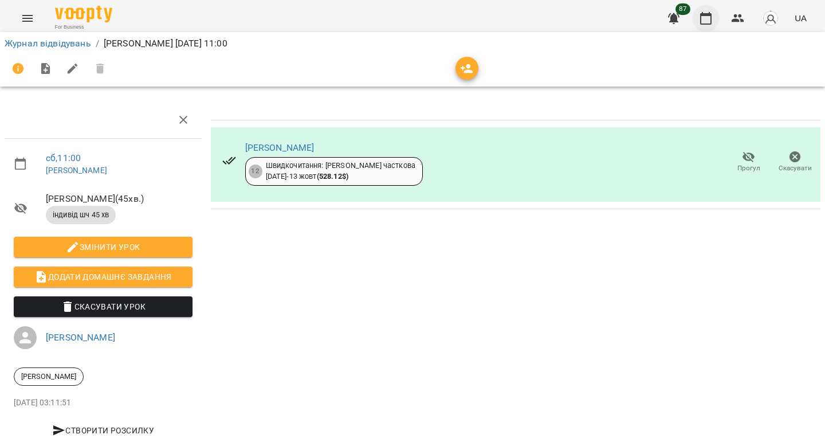
click at [710, 23] on icon "button" at bounding box center [706, 18] width 14 height 14
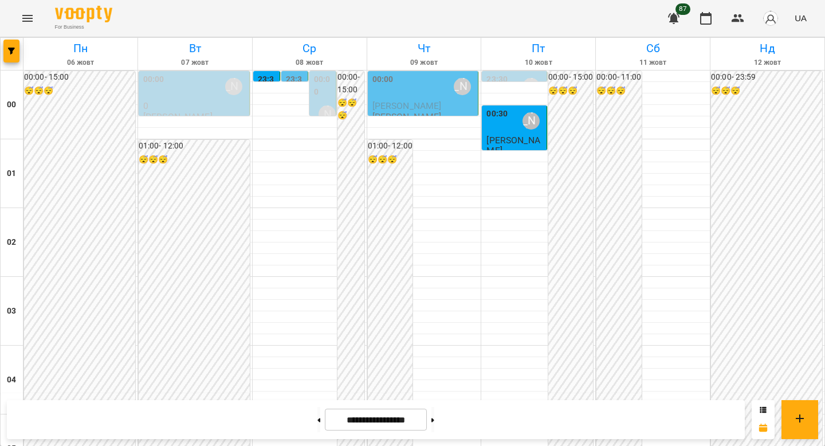
scroll to position [705, 0]
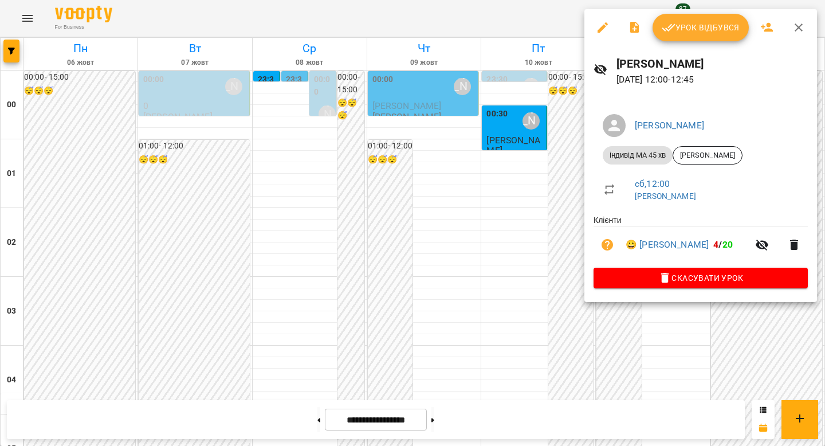
click at [677, 13] on div "Урок відбувся" at bounding box center [700, 27] width 232 height 37
click at [679, 38] on button "Урок відбувся" at bounding box center [700, 27] width 96 height 27
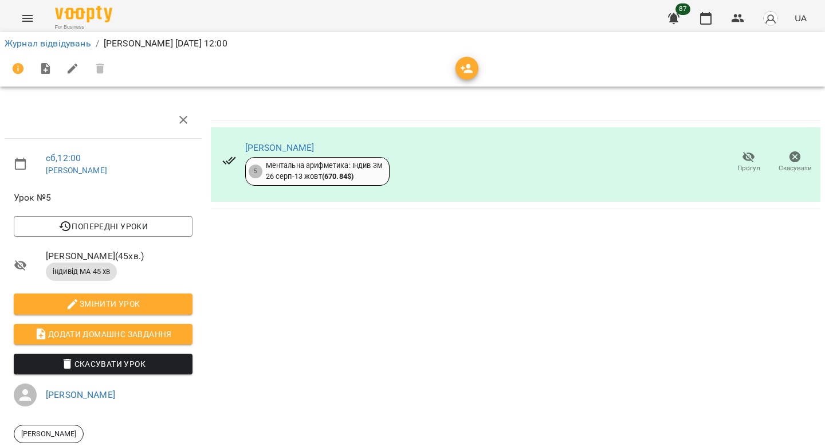
click at [703, 29] on div "For Business 87 UA Журнал відвідувань / [PERSON_NAME] [DATE] 12:00 сб , 12:00 […" at bounding box center [412, 255] width 825 height 511
click at [703, 16] on icon "button" at bounding box center [706, 18] width 14 height 14
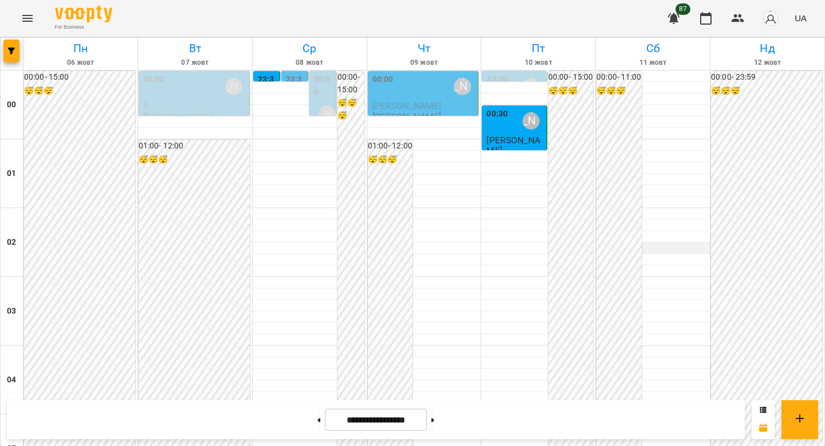
scroll to position [720, 0]
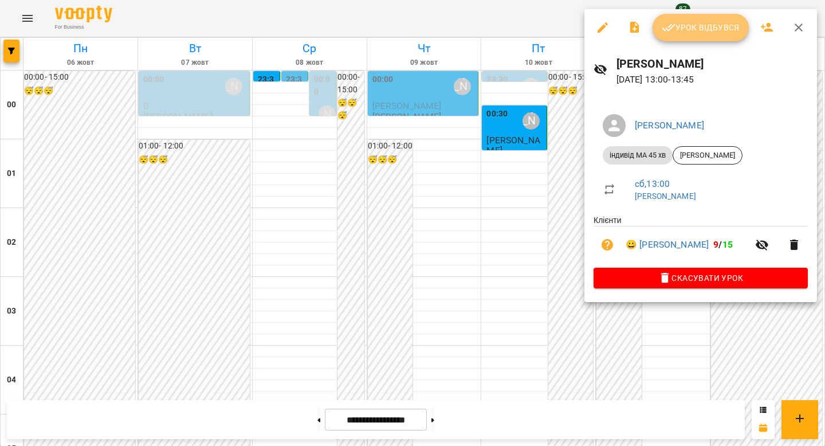
click at [699, 25] on span "Урок відбувся" at bounding box center [700, 28] width 78 height 14
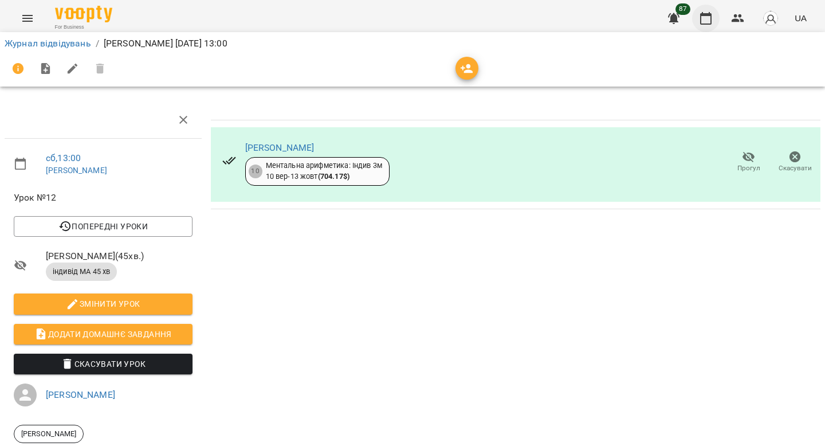
click at [701, 24] on icon "button" at bounding box center [705, 18] width 11 height 13
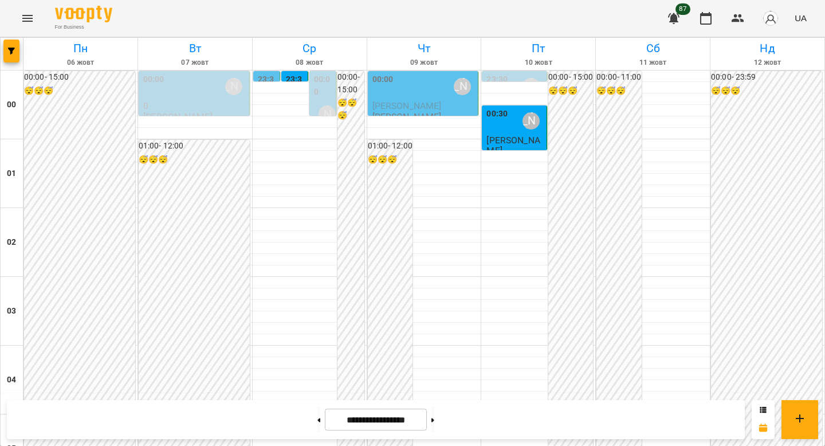
scroll to position [1021, 0]
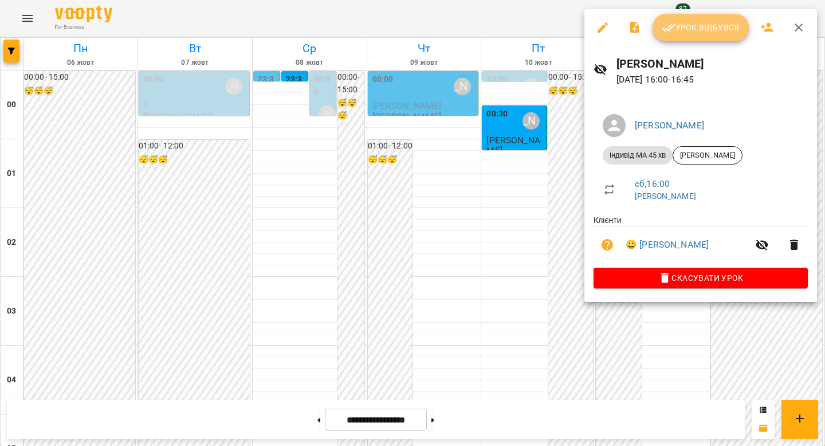
click at [679, 25] on span "Урок відбувся" at bounding box center [700, 28] width 78 height 14
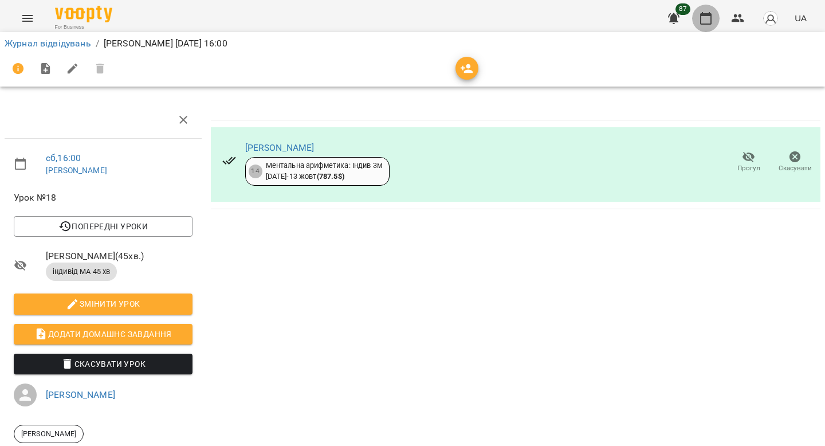
click at [701, 25] on button "button" at bounding box center [705, 18] width 27 height 27
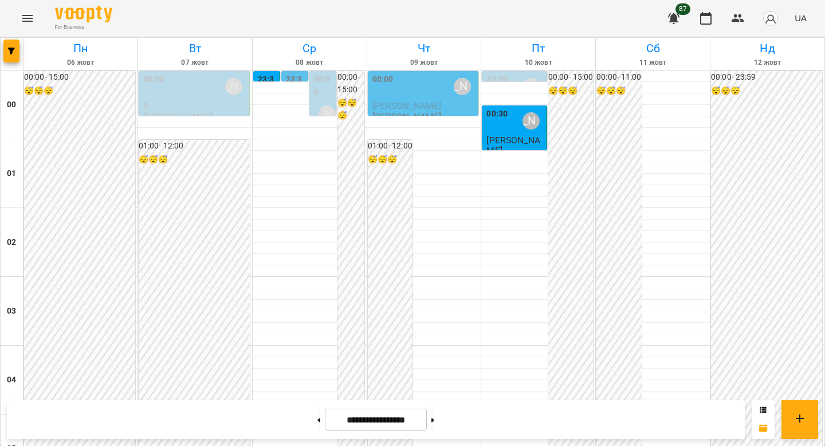
scroll to position [1326, 0]
click at [434, 419] on button at bounding box center [432, 419] width 3 height 25
type input "**********"
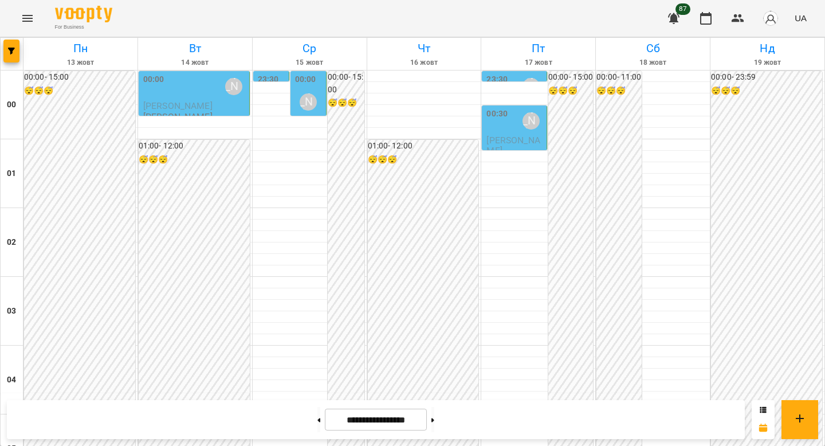
scroll to position [1126, 0]
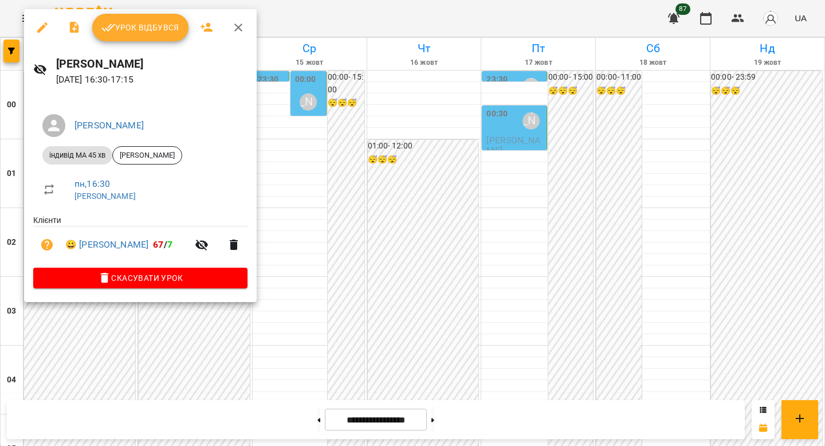
click at [308, 180] on div at bounding box center [412, 223] width 825 height 446
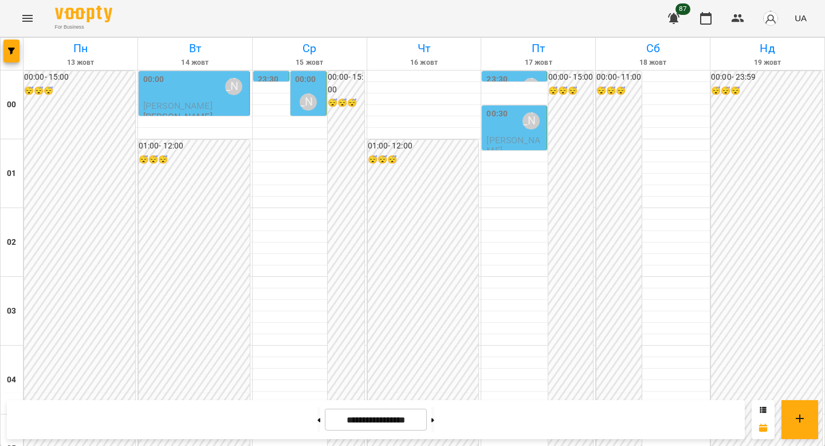
scroll to position [1065, 0]
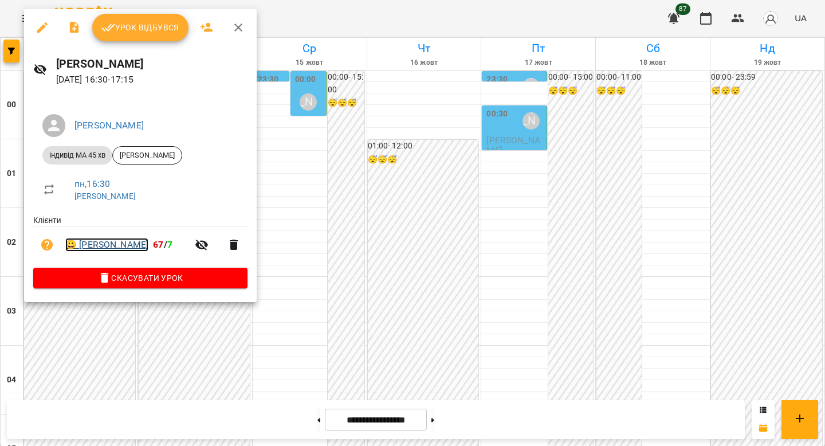
click at [97, 242] on link "😀 [PERSON_NAME]" at bounding box center [106, 245] width 83 height 14
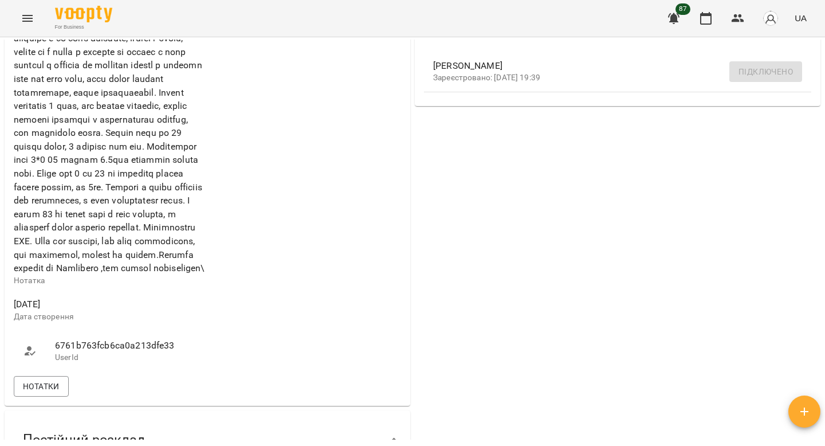
scroll to position [383, 0]
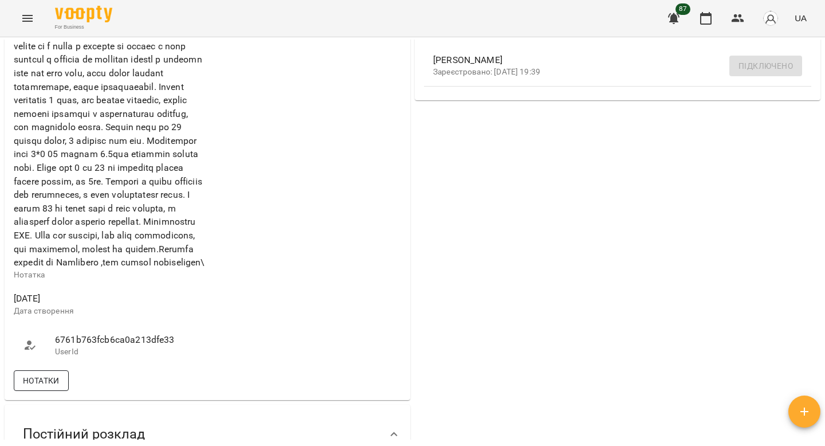
click at [49, 387] on span "Нотатки" at bounding box center [41, 380] width 37 height 14
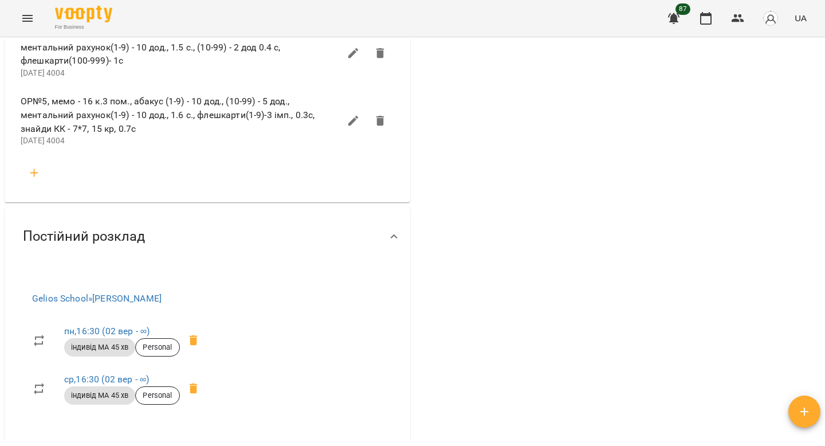
scroll to position [4883, 0]
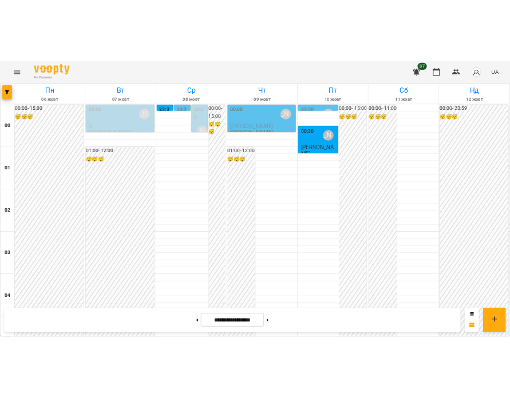
scroll to position [1326, 0]
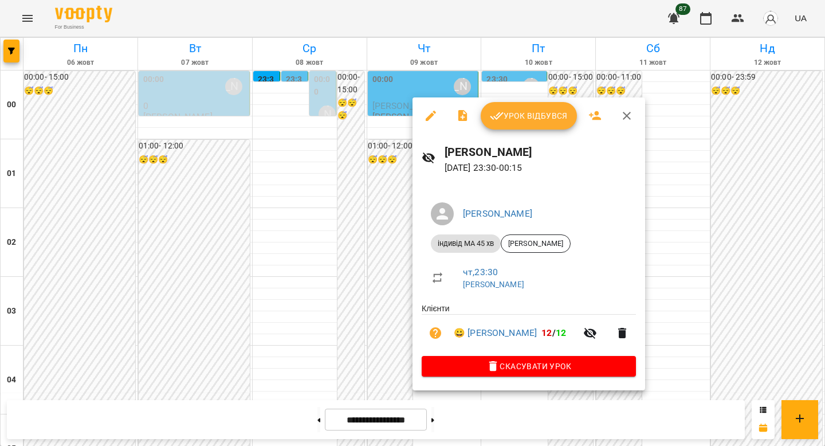
click at [516, 109] on span "Урок відбувся" at bounding box center [529, 116] width 78 height 14
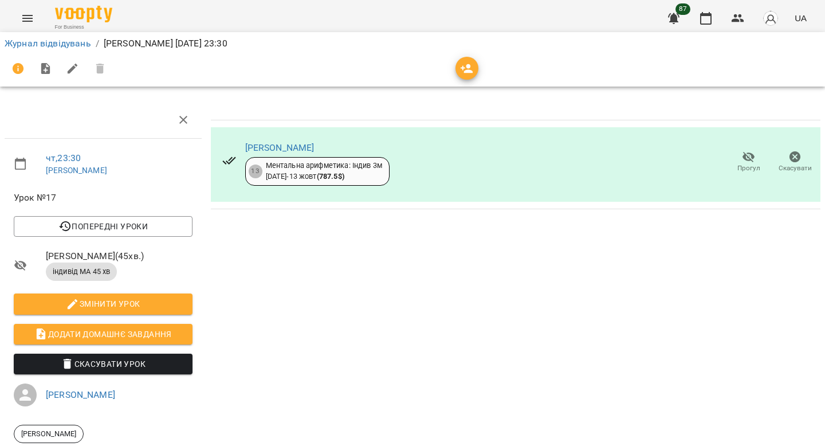
click at [743, 161] on icon "button" at bounding box center [749, 157] width 14 height 14
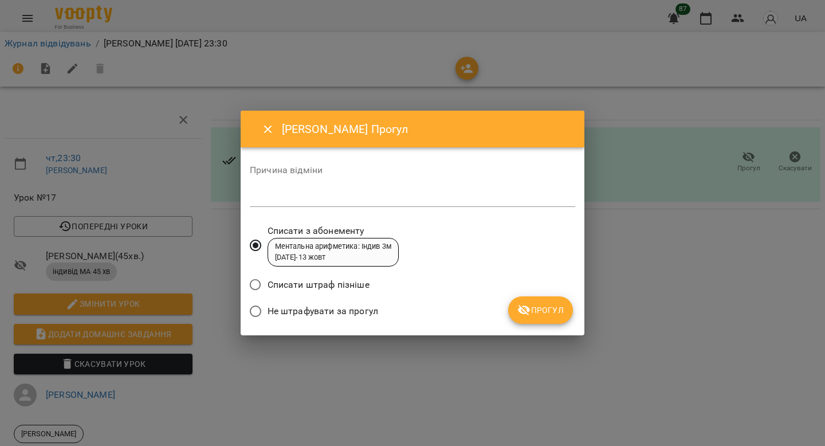
click at [551, 314] on span "Прогул" at bounding box center [540, 310] width 46 height 14
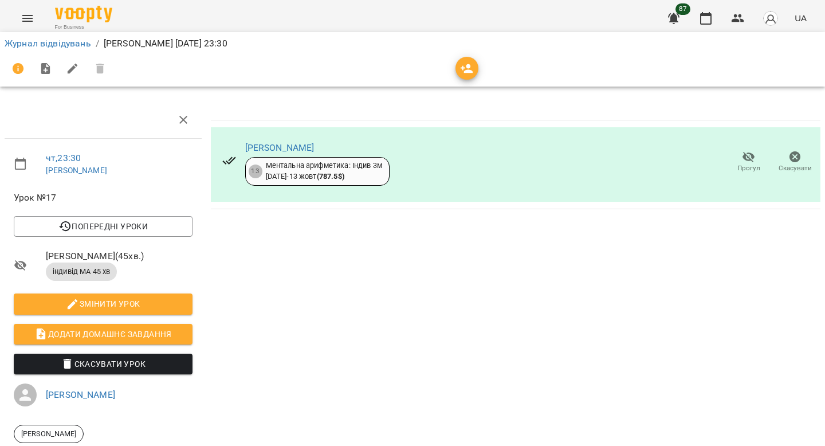
click at [741, 155] on span "Прогул" at bounding box center [748, 161] width 33 height 23
click at [712, 27] on button "button" at bounding box center [705, 18] width 27 height 27
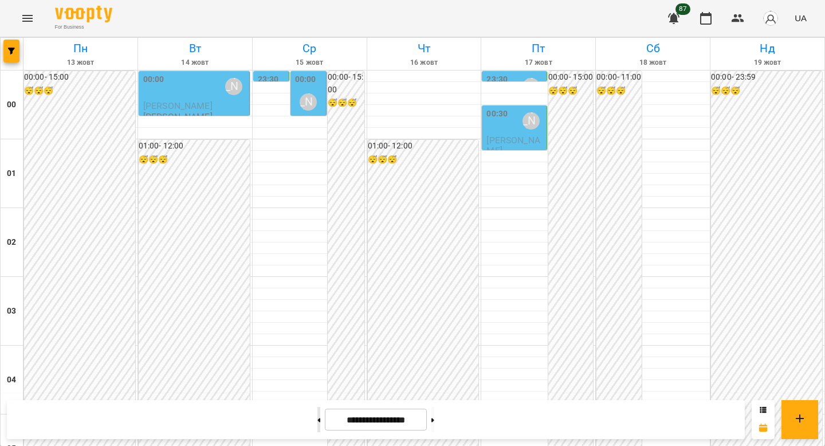
click at [317, 417] on button at bounding box center [318, 419] width 3 height 25
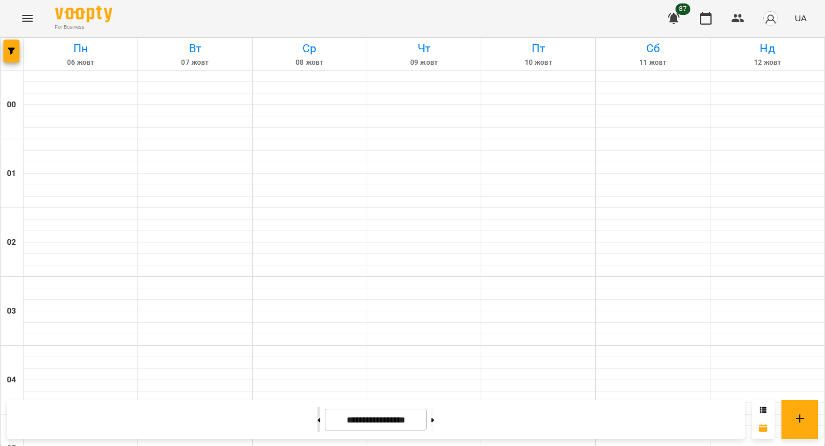
click at [317, 419] on button at bounding box center [318, 419] width 3 height 25
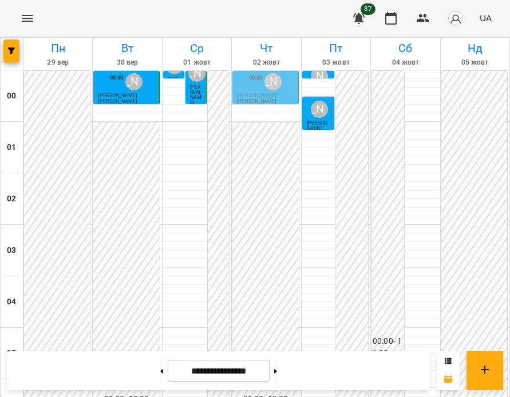
scroll to position [687, 0]
click at [277, 373] on icon at bounding box center [275, 371] width 3 height 5
type input "**********"
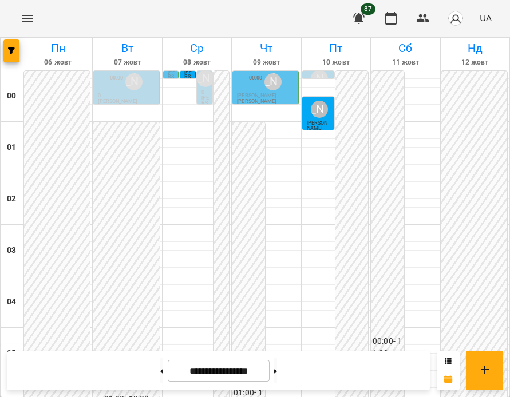
scroll to position [370, 0]
click at [277, 371] on icon at bounding box center [275, 371] width 3 height 4
type input "**********"
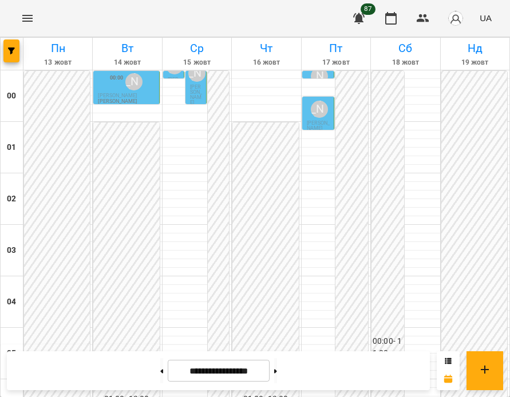
scroll to position [950, 0]
